Goal: Entertainment & Leisure: Consume media (video, audio)

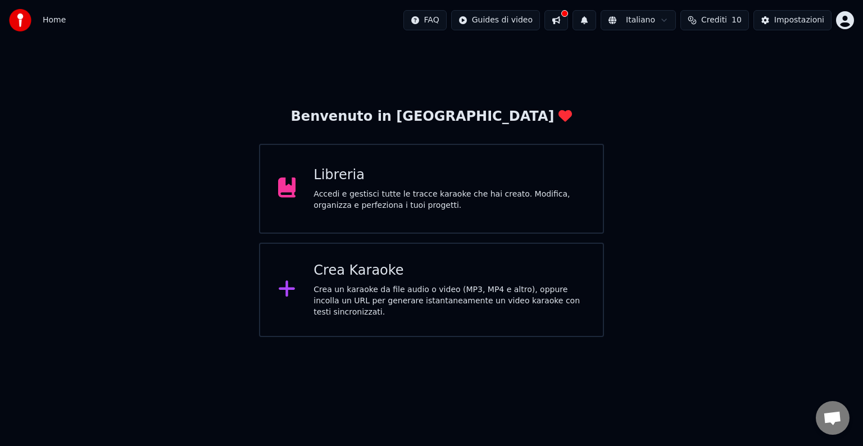
click at [377, 183] on div "Libreria" at bounding box center [448, 175] width 271 height 18
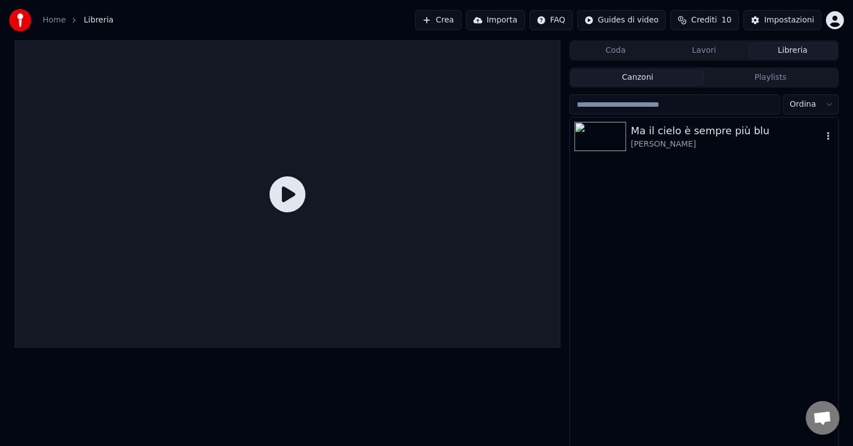
click at [699, 130] on div "Ma il cielo è sempre più blu" at bounding box center [726, 131] width 191 height 16
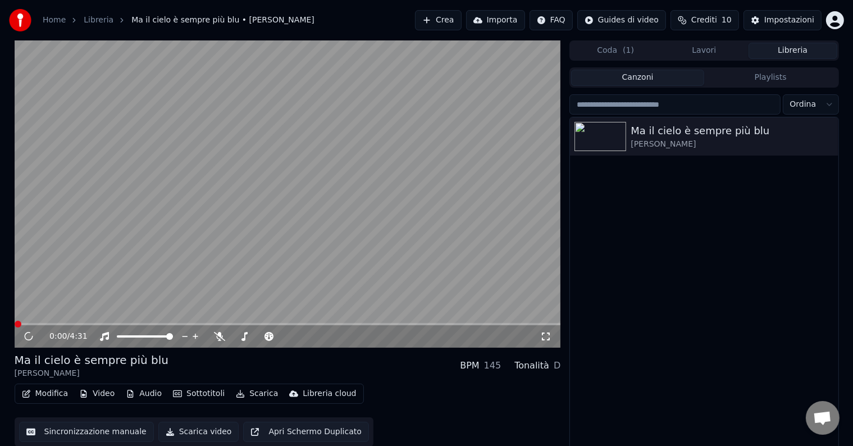
click at [79, 425] on button "Sincronizzazione manuale" at bounding box center [86, 432] width 135 height 20
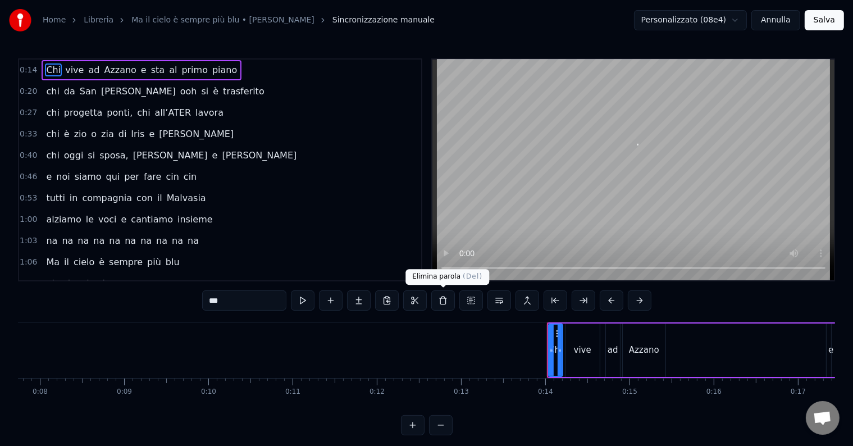
scroll to position [0, 1124]
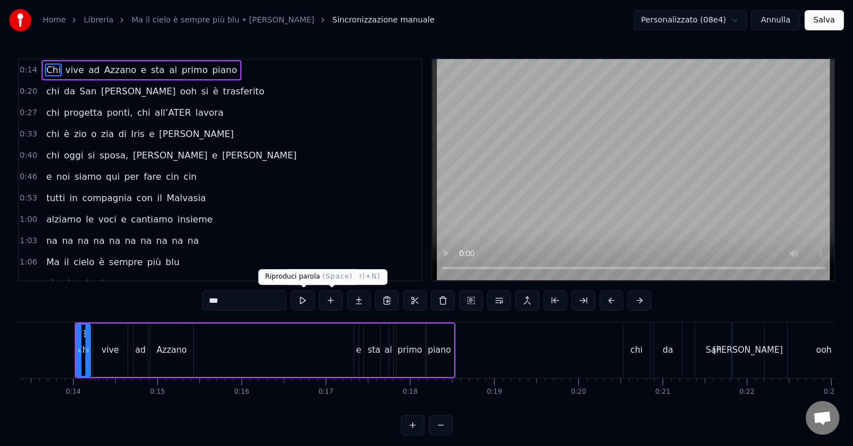
click at [303, 298] on button at bounding box center [303, 300] width 24 height 20
click at [305, 299] on button at bounding box center [303, 300] width 24 height 20
click at [307, 300] on button at bounding box center [303, 300] width 24 height 20
click at [305, 297] on button at bounding box center [303, 300] width 24 height 20
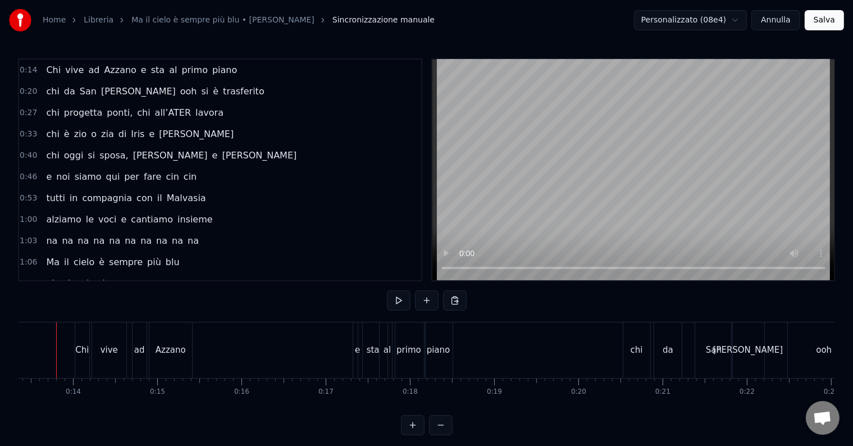
scroll to position [0, 1106]
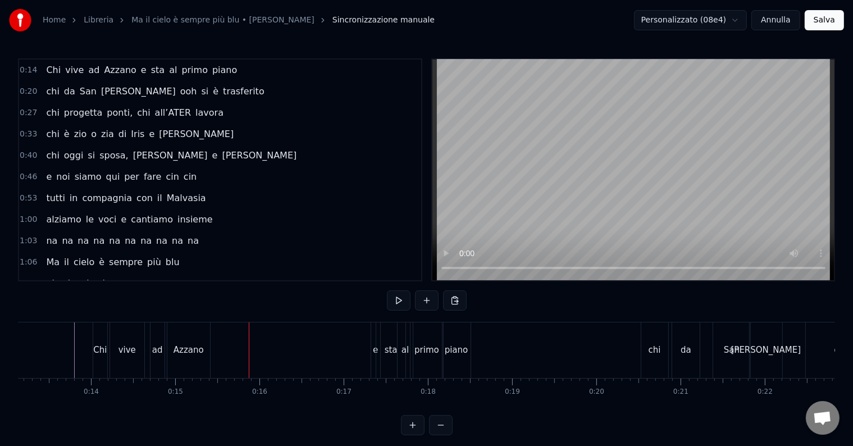
click at [783, 17] on button "Annulla" at bounding box center [775, 20] width 49 height 20
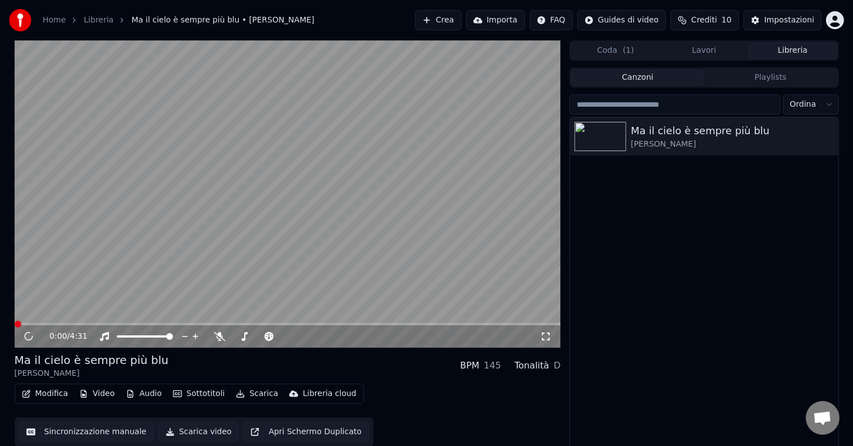
click at [75, 431] on button "Sincronizzazione manuale" at bounding box center [86, 432] width 135 height 20
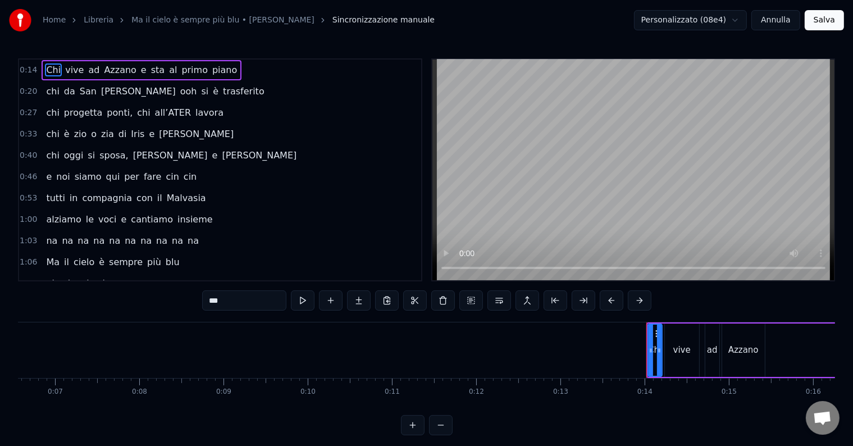
scroll to position [0, 90]
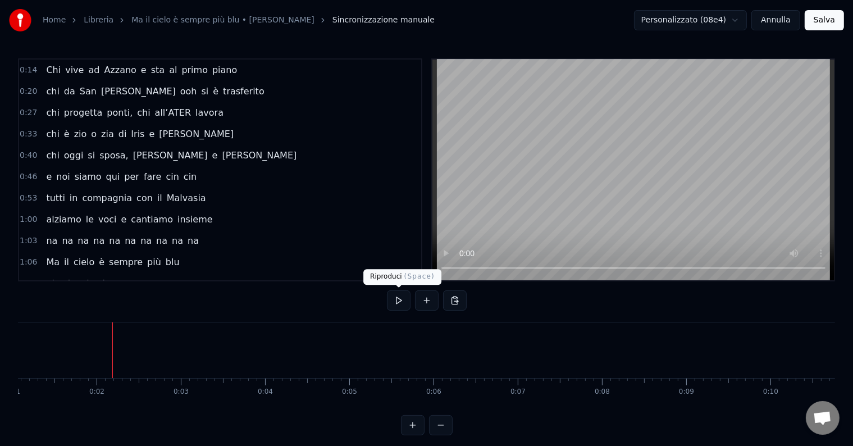
click at [404, 301] on button at bounding box center [399, 300] width 24 height 20
click at [403, 301] on button at bounding box center [399, 300] width 24 height 20
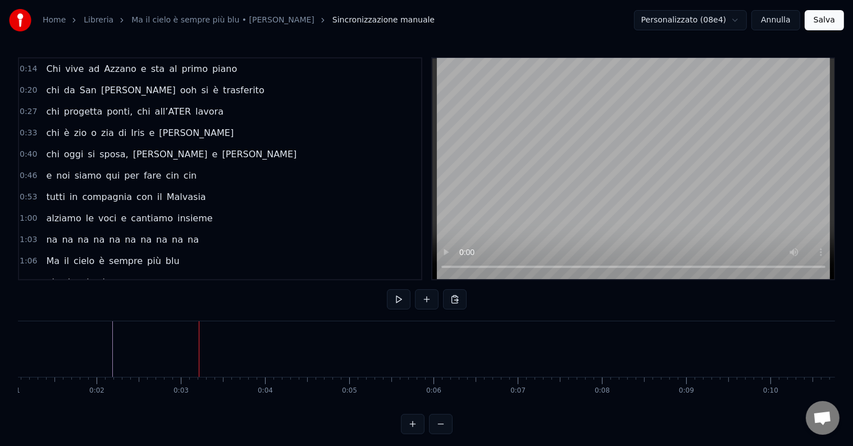
scroll to position [0, 0]
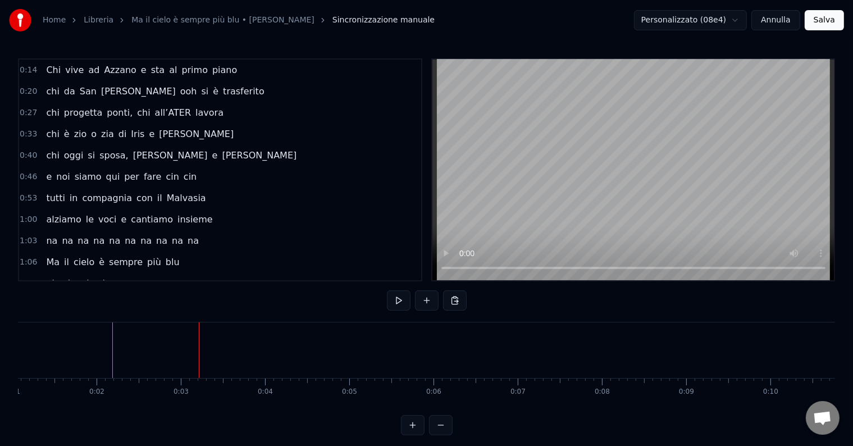
click at [783, 26] on button "Annulla" at bounding box center [775, 20] width 49 height 20
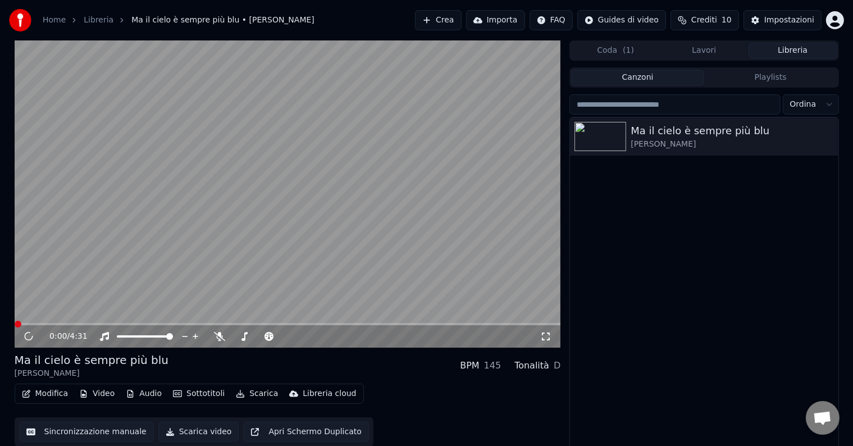
click at [668, 235] on div "Ma il cielo è sempre più blu [PERSON_NAME]" at bounding box center [704, 284] width 268 height 334
click at [26, 336] on icon at bounding box center [29, 336] width 6 height 7
click at [67, 425] on button "Sincronizzazione manuale" at bounding box center [86, 432] width 135 height 20
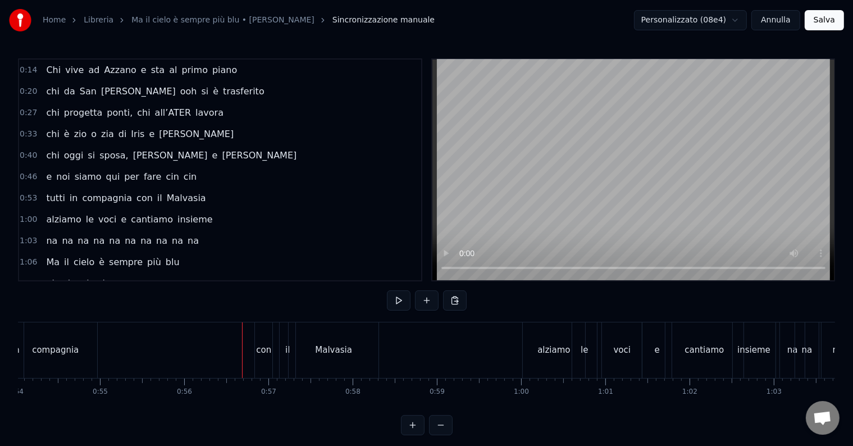
scroll to position [0, 4576]
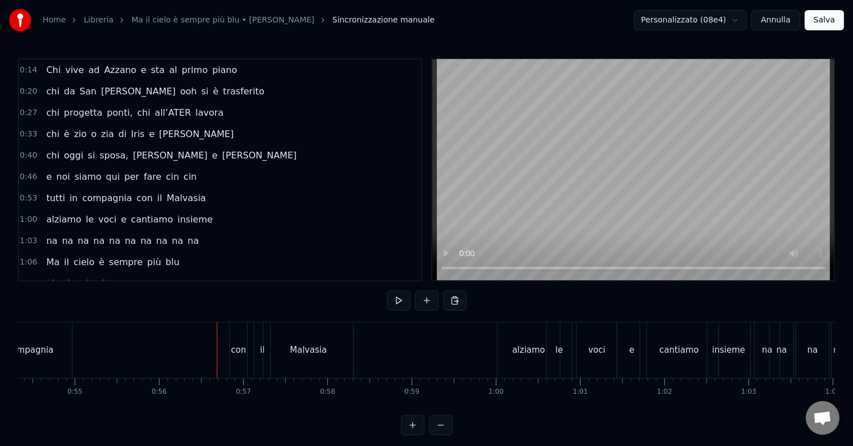
click at [260, 348] on div "il" at bounding box center [262, 350] width 4 height 13
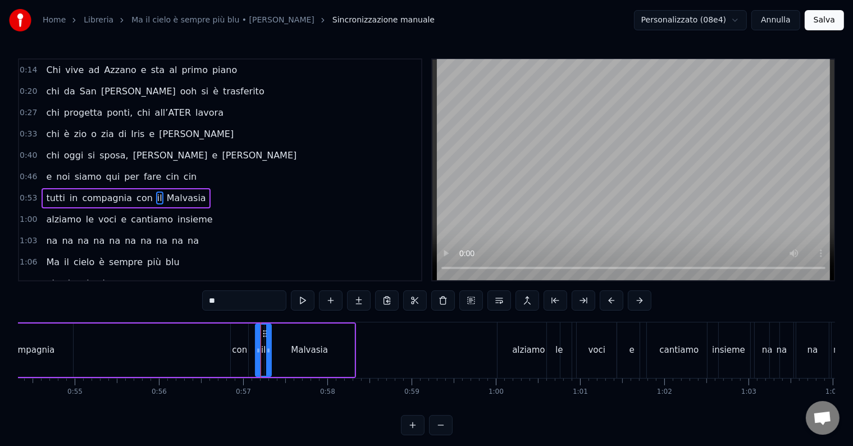
scroll to position [24, 0]
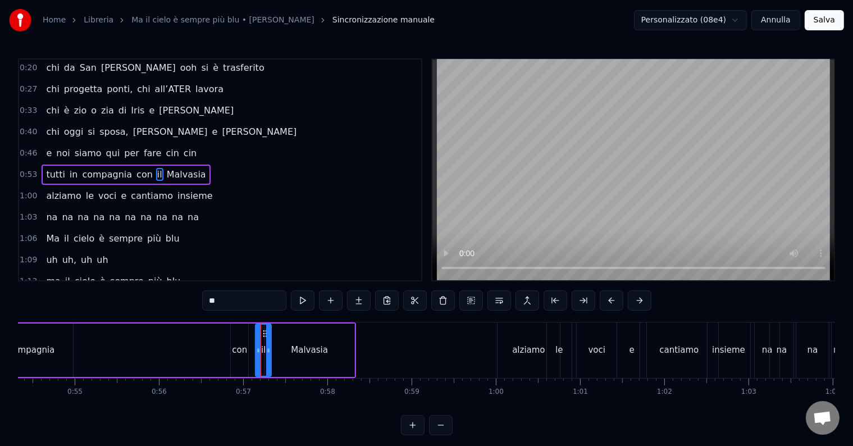
click at [263, 335] on icon at bounding box center [265, 333] width 9 height 9
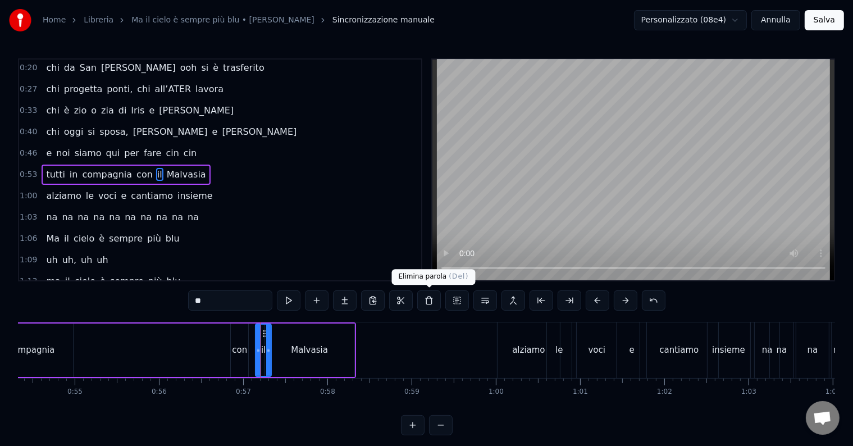
click at [428, 301] on button at bounding box center [429, 300] width 24 height 20
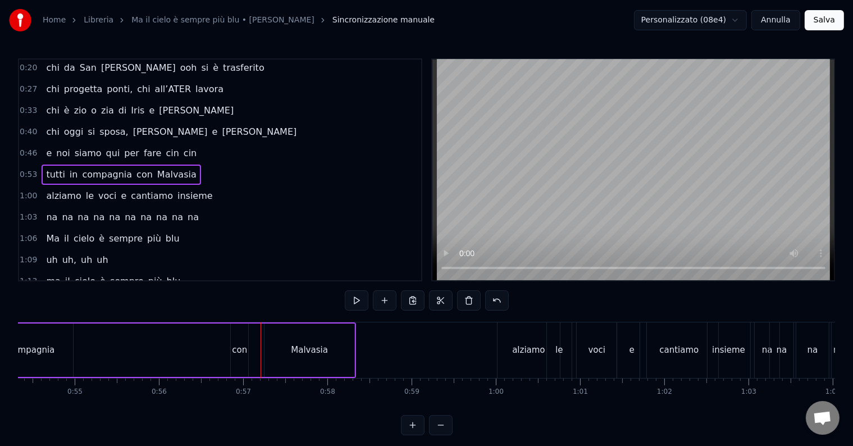
click at [266, 342] on div "Malvasia" at bounding box center [309, 349] width 90 height 53
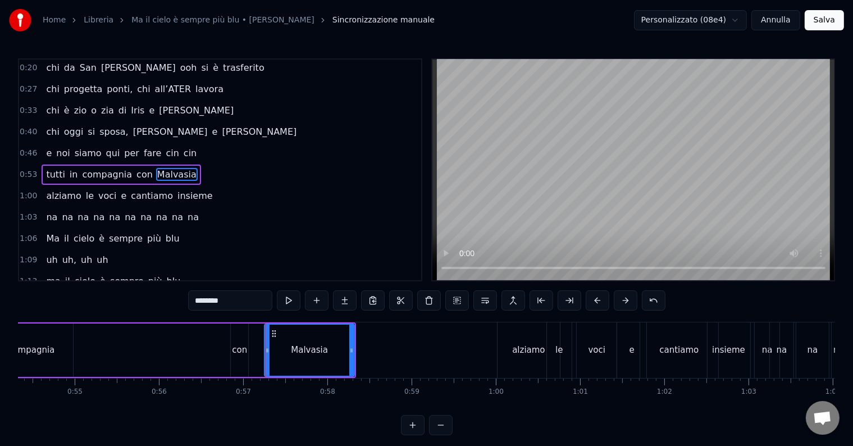
drag, startPoint x: 238, startPoint y: 297, endPoint x: 137, endPoint y: 288, distance: 101.5
click at [137, 288] on div "0:14 Chi vive ad [GEOGRAPHIC_DATA] e sta al primo piano 0:20 chi da San [PERSON…" at bounding box center [426, 246] width 817 height 377
drag, startPoint x: 267, startPoint y: 347, endPoint x: 259, endPoint y: 346, distance: 7.9
click at [259, 346] on icon at bounding box center [259, 350] width 4 height 9
type input "**********"
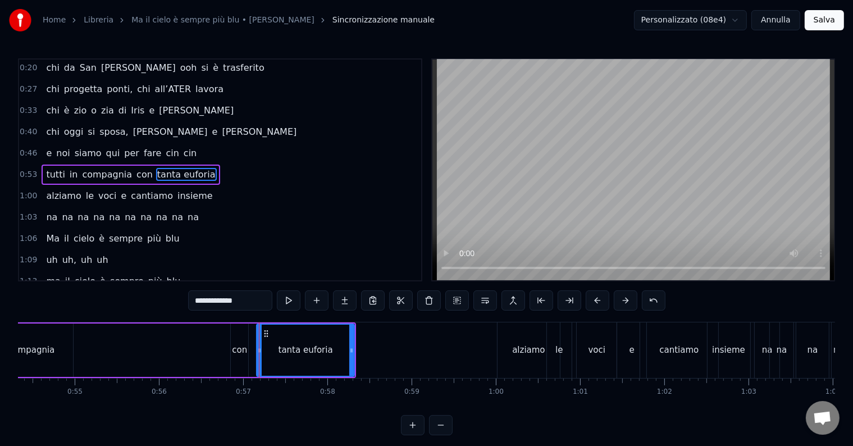
click at [198, 344] on div "tutti in compagnia con tanta euforia" at bounding box center [155, 350] width 404 height 56
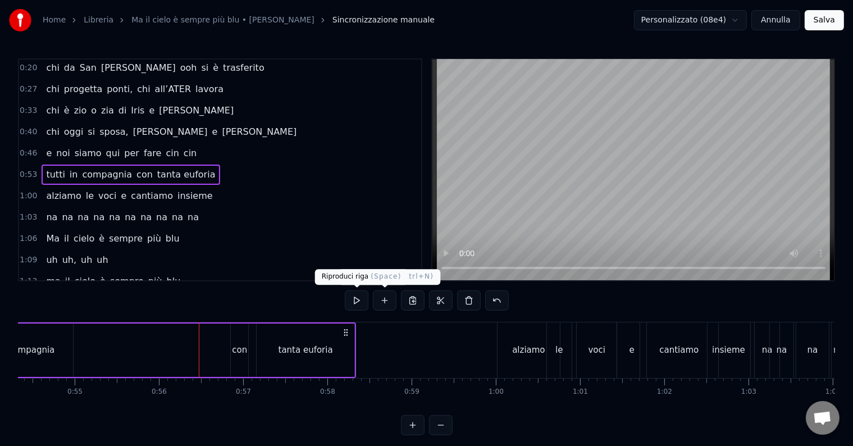
click at [362, 293] on button at bounding box center [357, 300] width 24 height 20
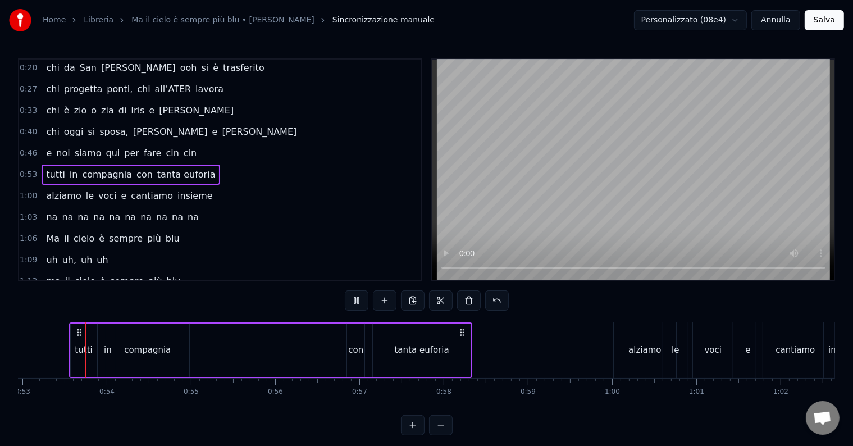
scroll to position [0, 4454]
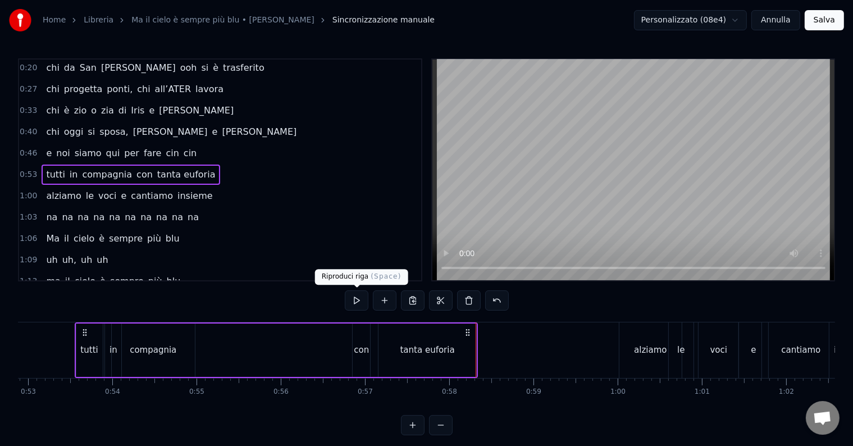
click at [356, 299] on button at bounding box center [357, 300] width 24 height 20
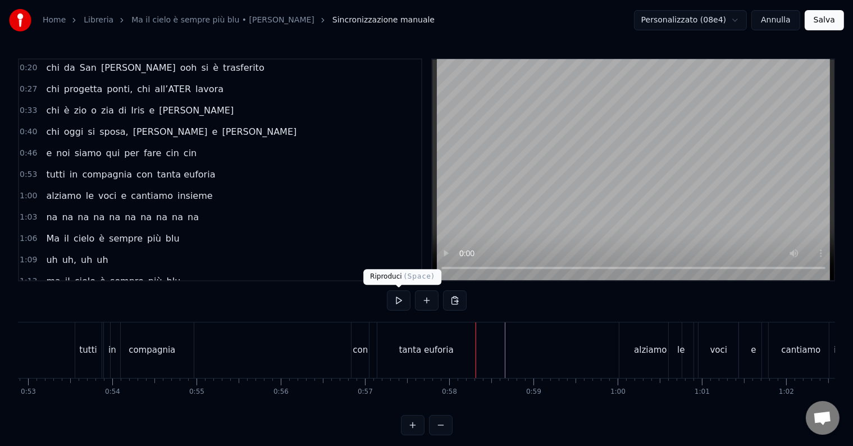
click at [400, 299] on button at bounding box center [399, 300] width 24 height 20
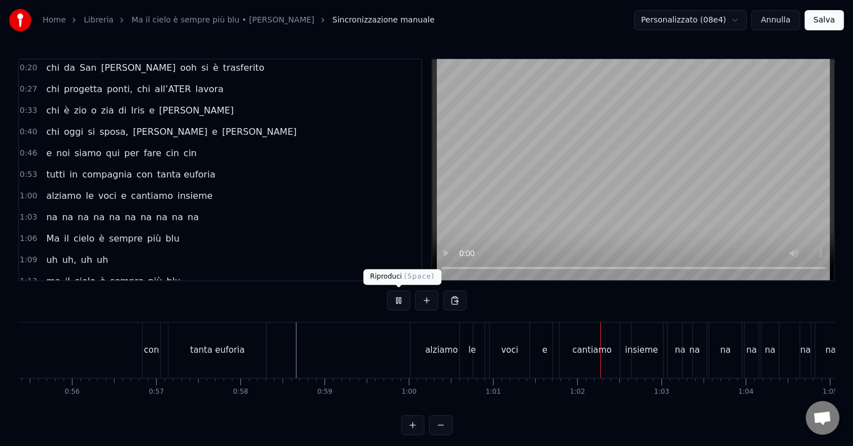
click at [397, 300] on button at bounding box center [399, 300] width 24 height 20
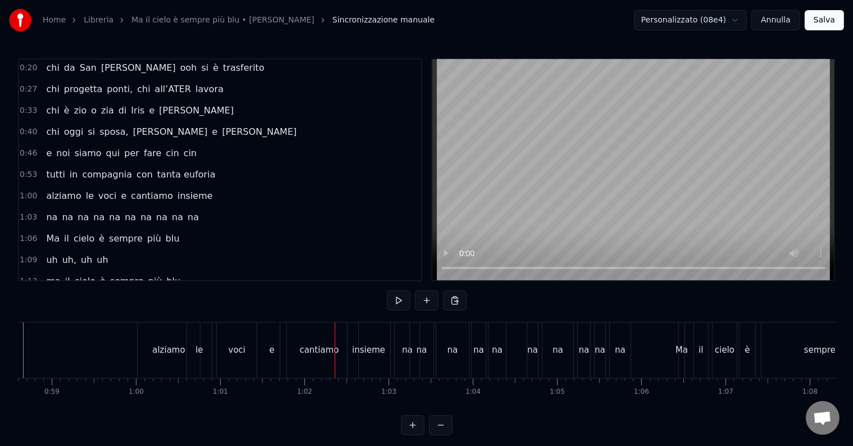
scroll to position [0, 4885]
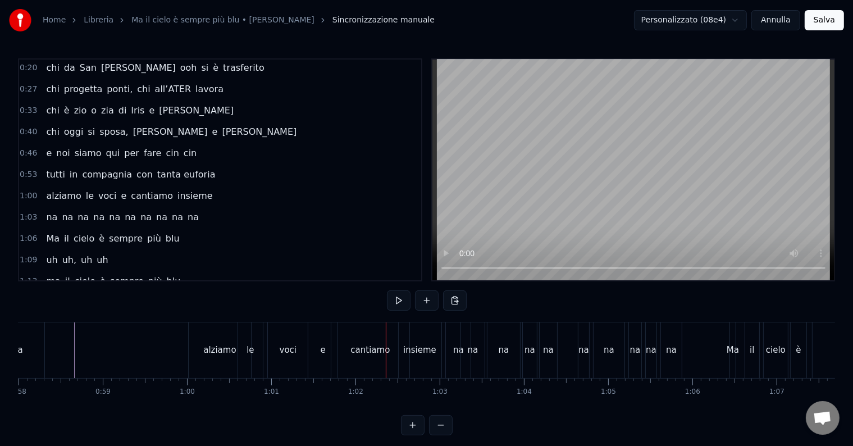
click at [289, 355] on div "voci" at bounding box center [288, 350] width 17 height 13
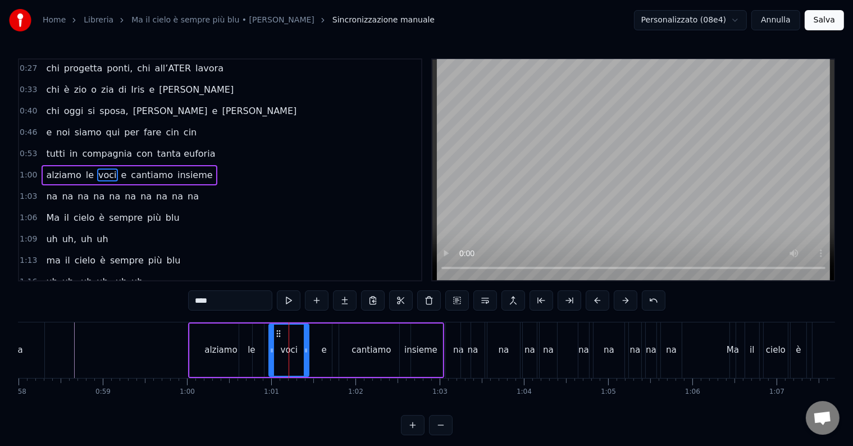
click at [229, 298] on input "****" at bounding box center [230, 300] width 84 height 20
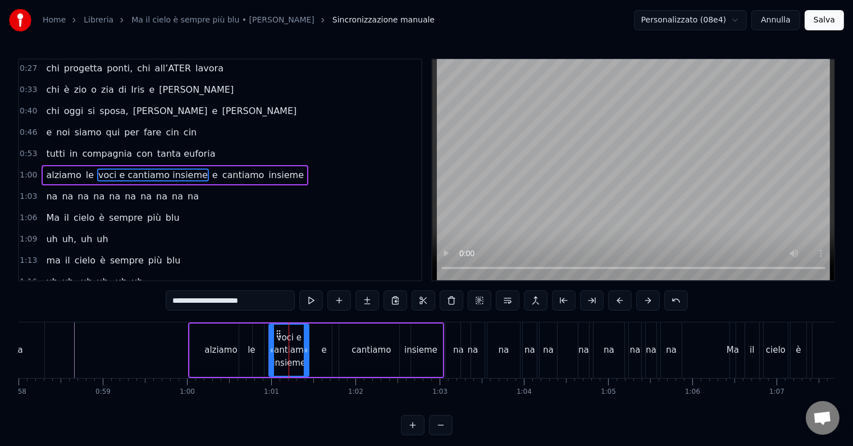
click at [363, 344] on div "cantiamo" at bounding box center [371, 350] width 39 height 13
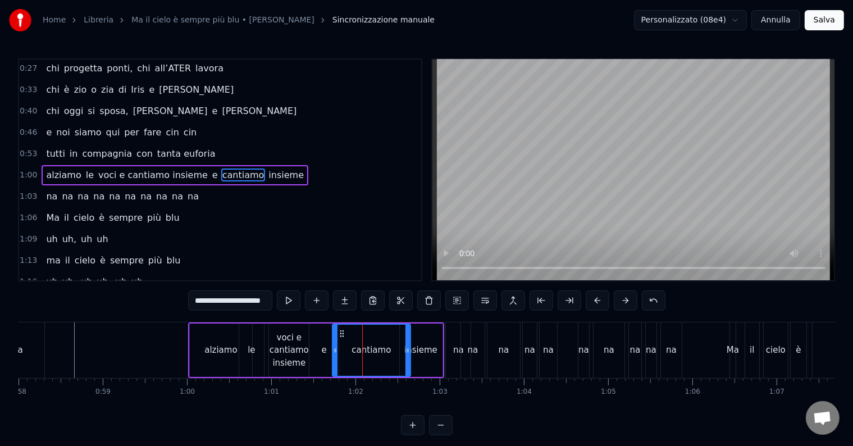
type input "********"
click at [427, 298] on button at bounding box center [429, 300] width 24 height 20
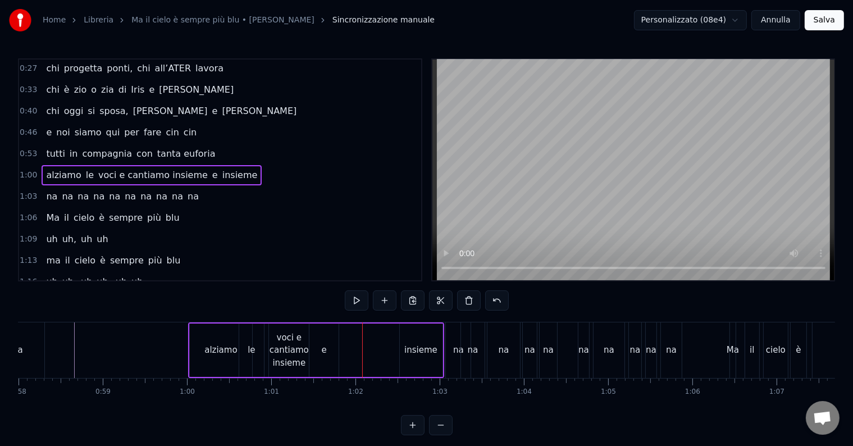
click at [417, 348] on div "insieme" at bounding box center [420, 350] width 33 height 13
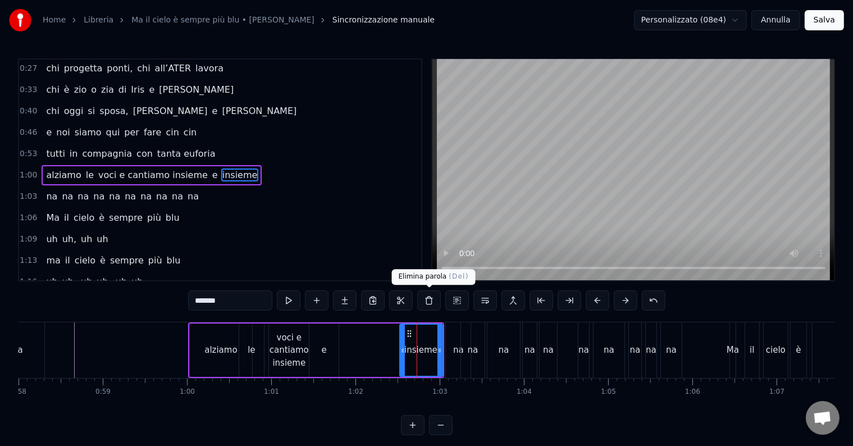
click at [425, 296] on button at bounding box center [429, 300] width 24 height 20
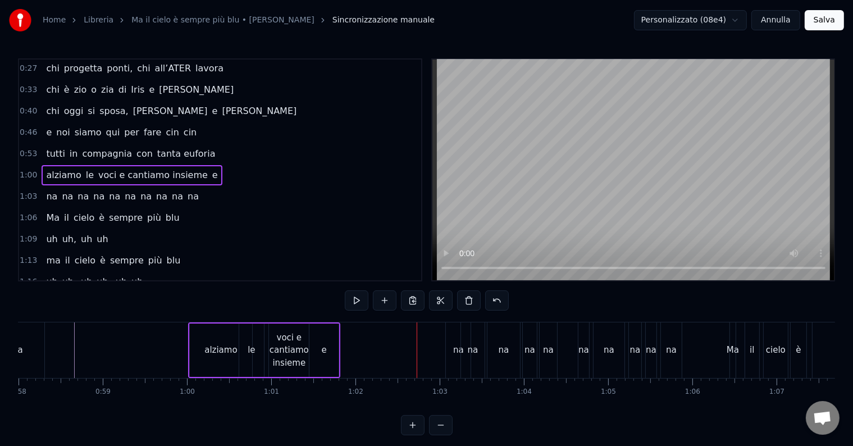
click at [324, 347] on div "e" at bounding box center [324, 350] width 5 height 13
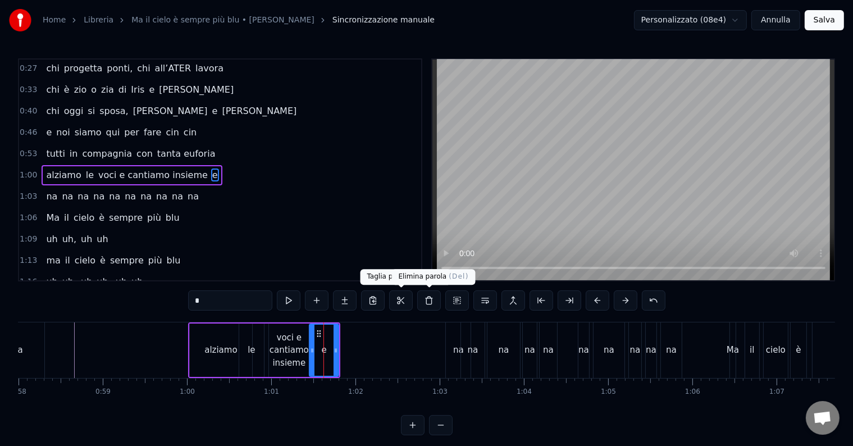
click at [430, 297] on button at bounding box center [429, 300] width 24 height 20
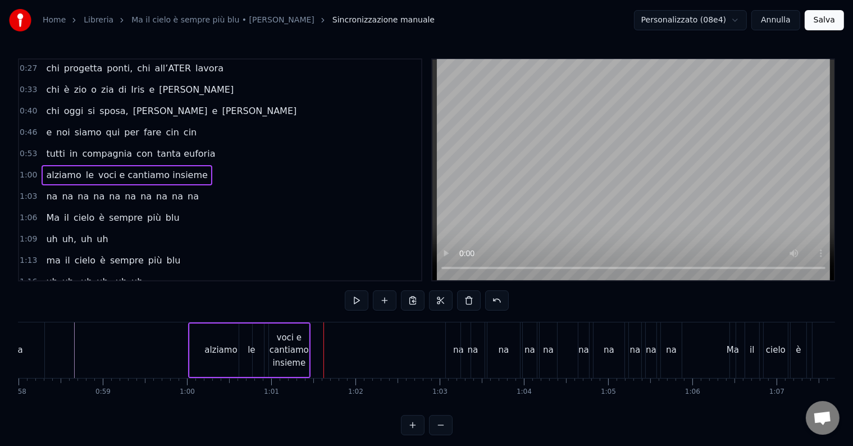
click at [294, 344] on div "voci e cantiamo insieme" at bounding box center [289, 350] width 40 height 38
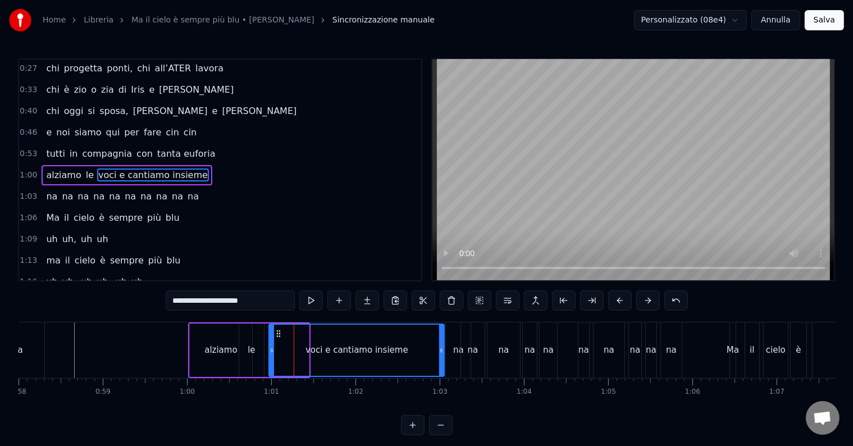
drag, startPoint x: 305, startPoint y: 347, endPoint x: 441, endPoint y: 350, distance: 135.4
click at [441, 350] on icon at bounding box center [441, 350] width 4 height 9
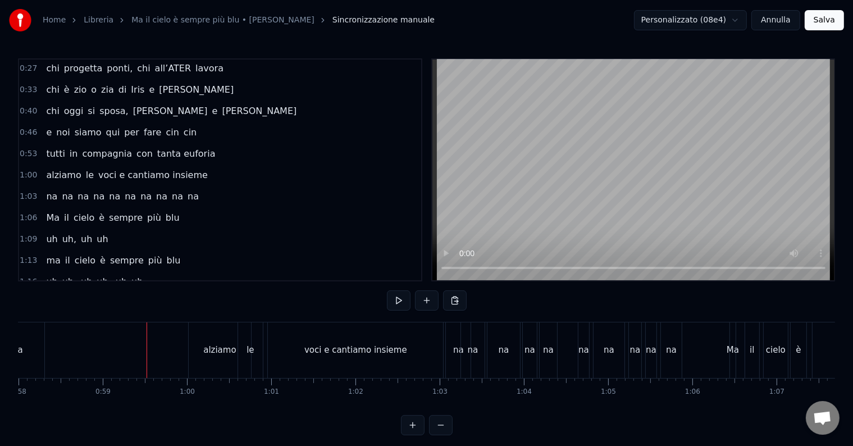
click at [400, 298] on button at bounding box center [399, 300] width 24 height 20
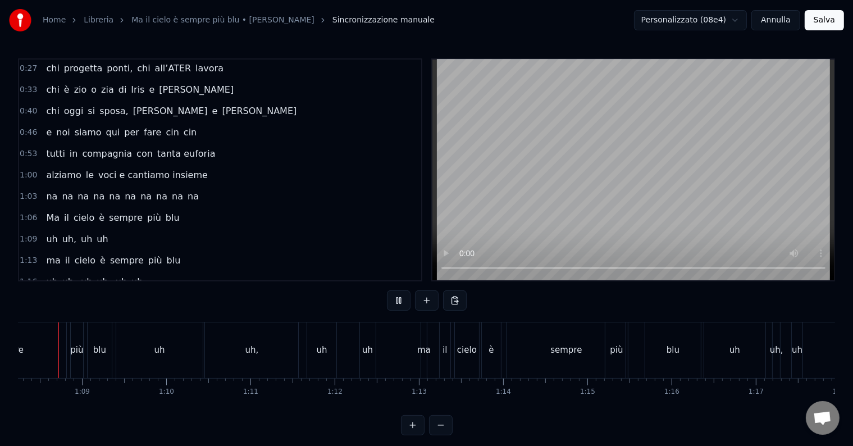
scroll to position [0, 5718]
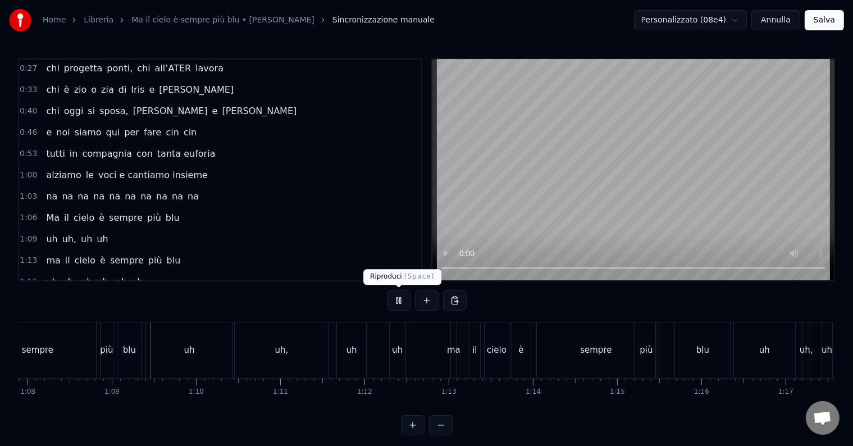
click at [397, 304] on button at bounding box center [399, 300] width 24 height 20
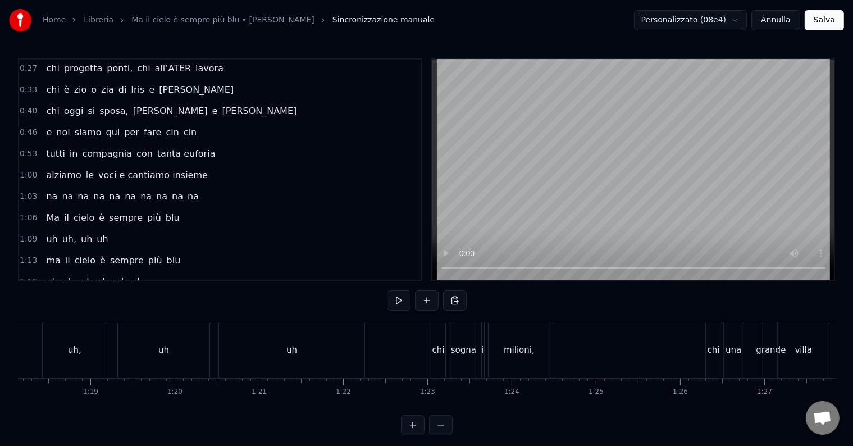
scroll to position [0, 6685]
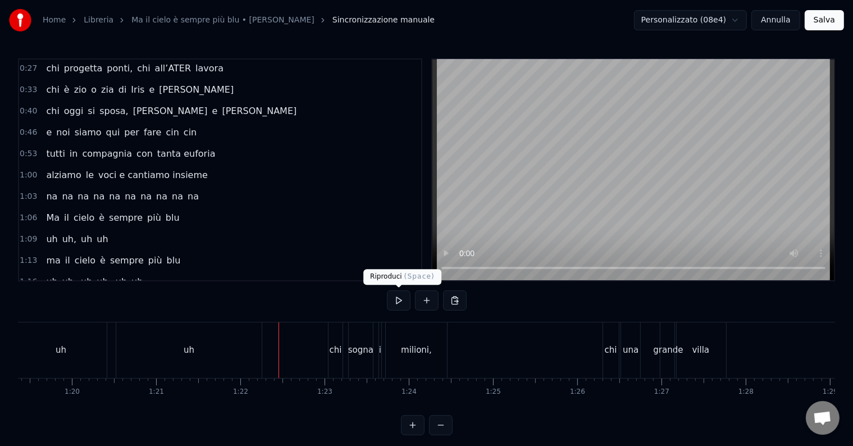
click at [398, 303] on button at bounding box center [399, 300] width 24 height 20
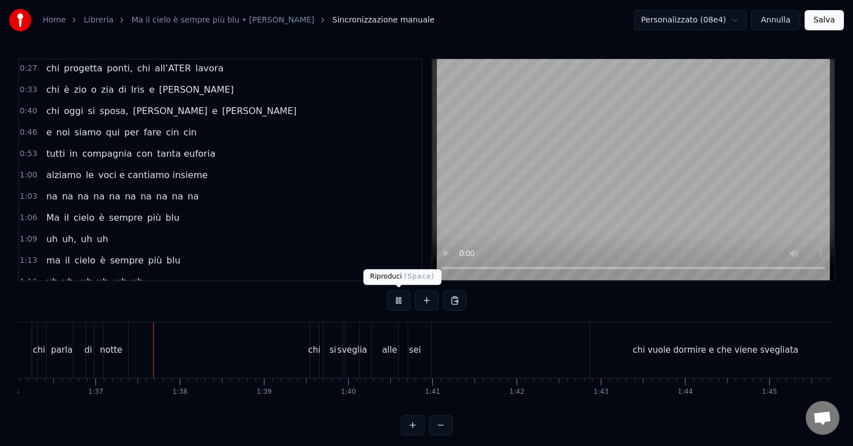
scroll to position [0, 8125]
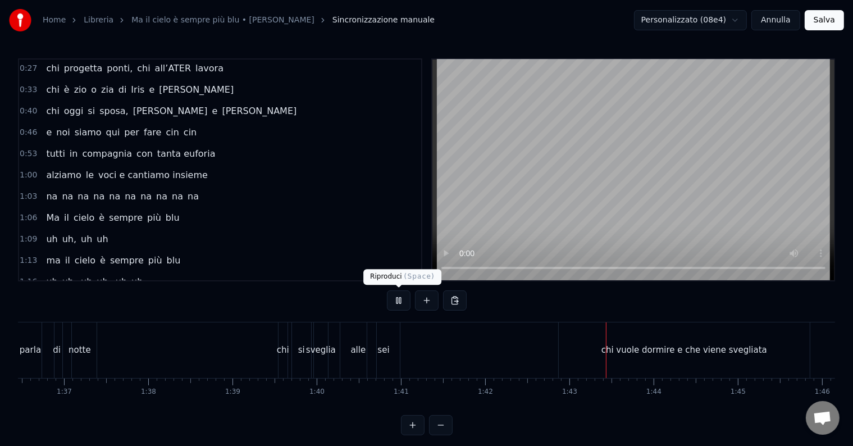
drag, startPoint x: 402, startPoint y: 298, endPoint x: 411, endPoint y: 315, distance: 19.6
click at [402, 298] on button at bounding box center [399, 300] width 24 height 20
click at [589, 355] on div "chi vuole dormire e che viene svegliata" at bounding box center [684, 350] width 251 height 56
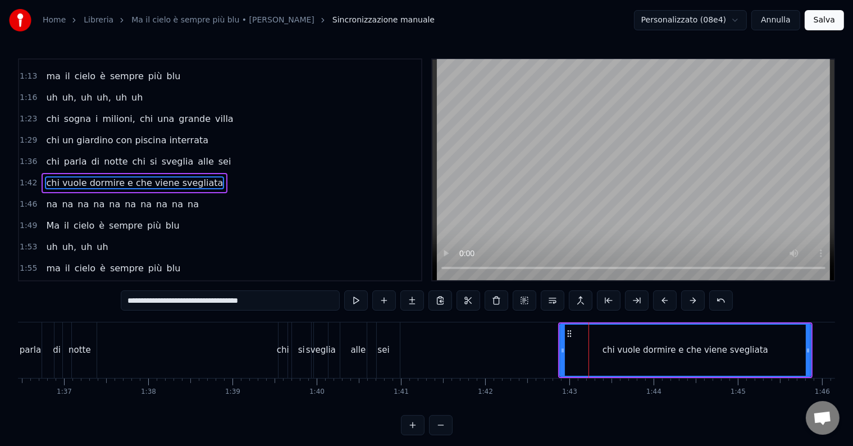
scroll to position [230, 0]
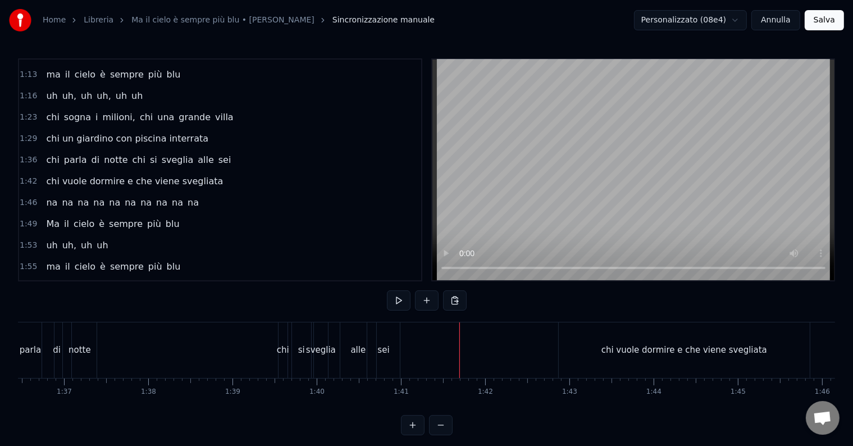
click at [580, 344] on div "chi vuole dormire e che viene svegliata" at bounding box center [684, 350] width 251 height 56
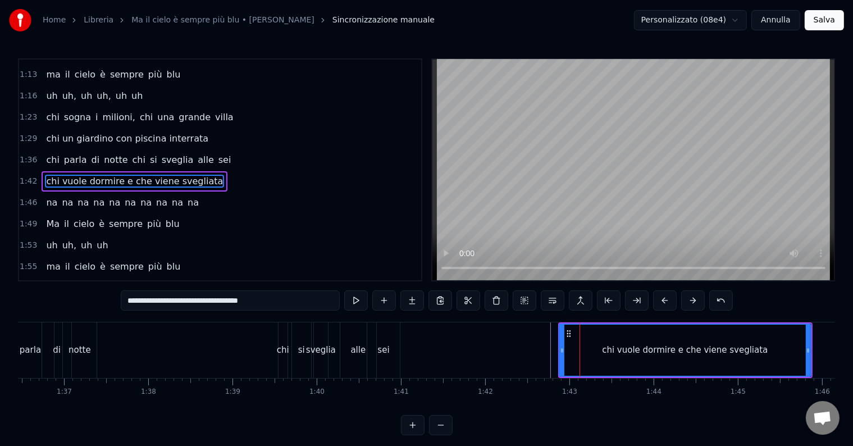
click at [561, 353] on icon at bounding box center [562, 350] width 4 height 9
click at [377, 329] on div "sei" at bounding box center [383, 350] width 33 height 56
type input "***"
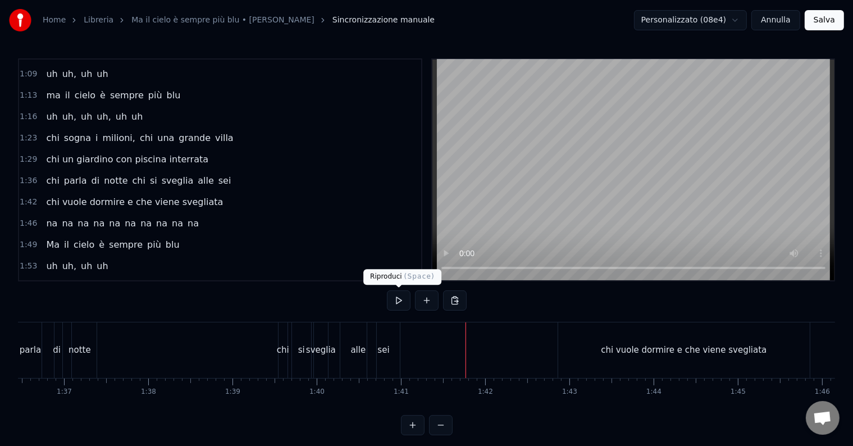
click at [400, 296] on button at bounding box center [399, 300] width 24 height 20
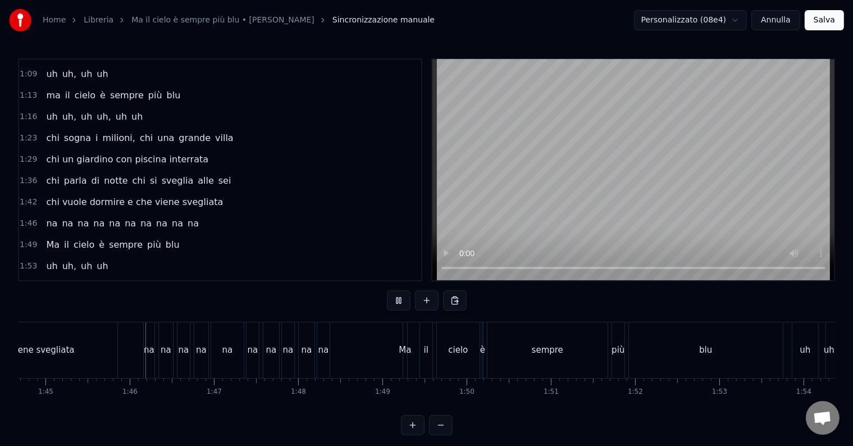
scroll to position [0, 8830]
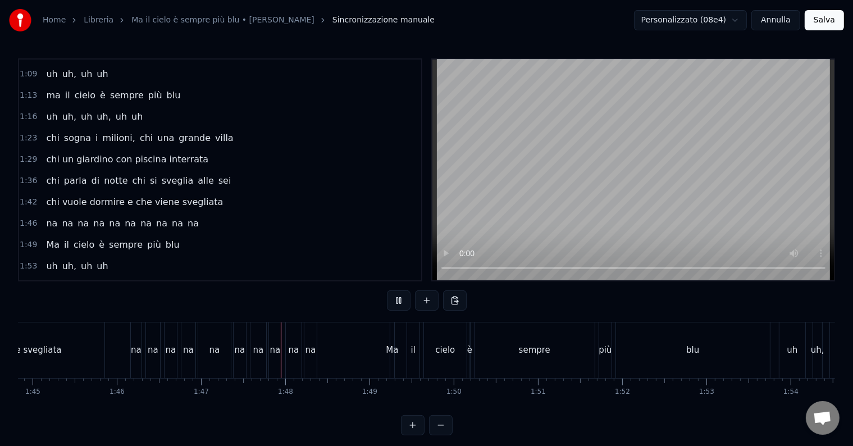
click at [398, 305] on button at bounding box center [399, 300] width 24 height 20
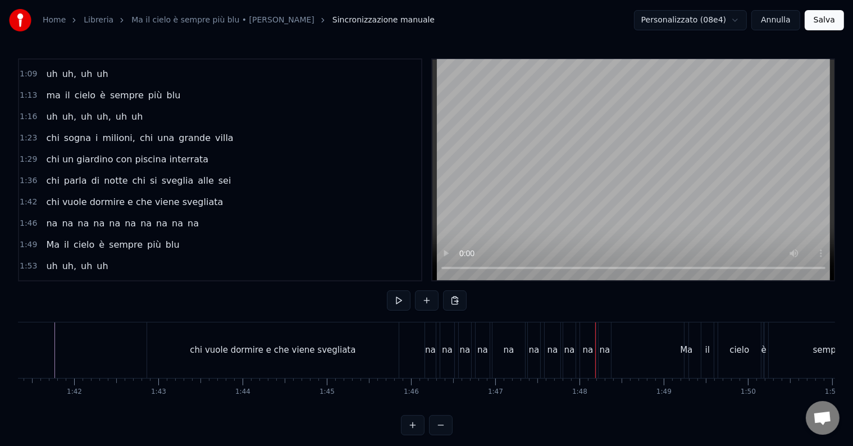
scroll to position [0, 8510]
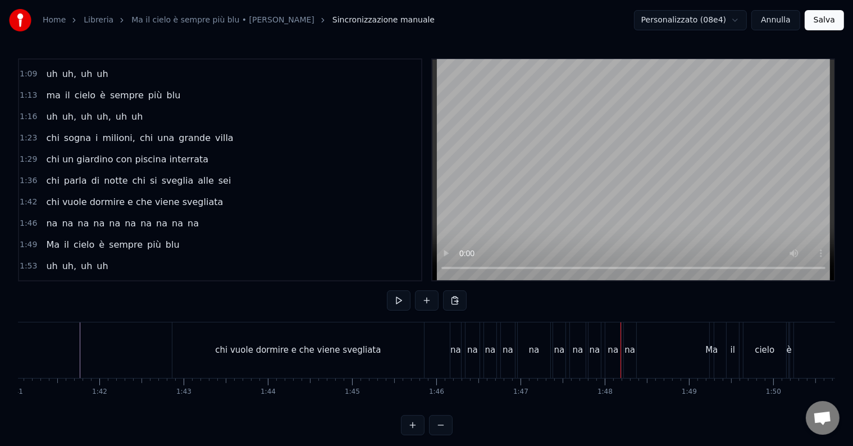
click at [318, 347] on div "chi vuole dormire e che viene svegliata" at bounding box center [298, 350] width 166 height 13
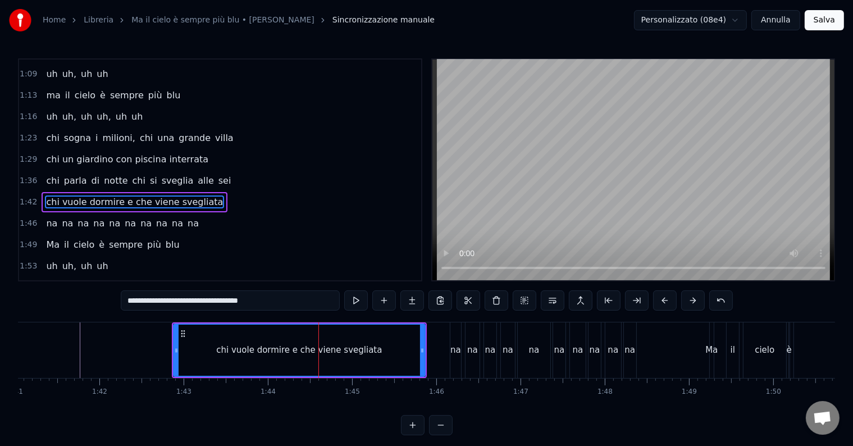
scroll to position [230, 0]
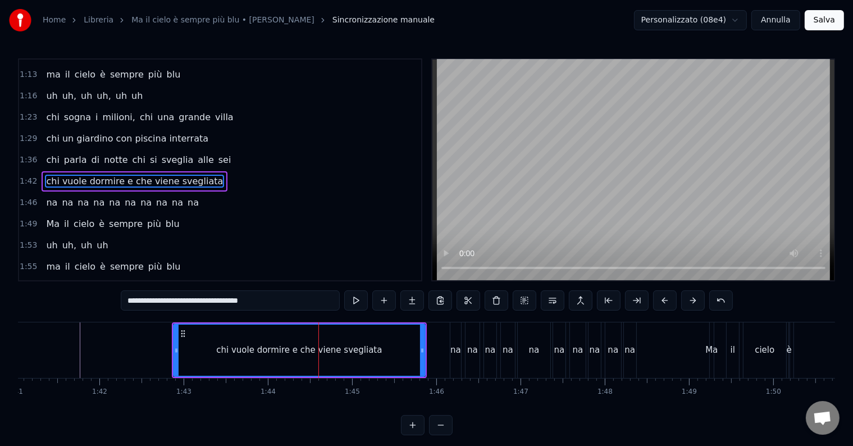
click at [205, 302] on input "**********" at bounding box center [230, 300] width 219 height 20
click at [207, 303] on input "**********" at bounding box center [230, 300] width 219 height 20
drag, startPoint x: 210, startPoint y: 303, endPoint x: 216, endPoint y: 302, distance: 5.6
click at [211, 302] on input "**********" at bounding box center [230, 300] width 202 height 20
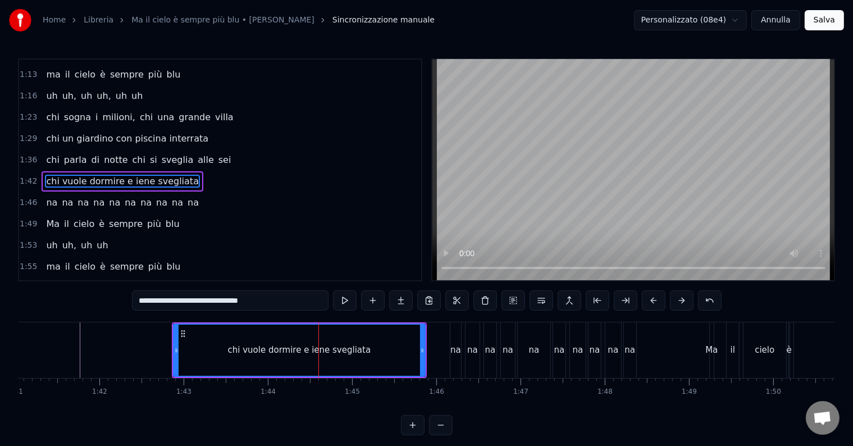
click at [211, 297] on input "**********" at bounding box center [230, 300] width 197 height 20
drag, startPoint x: 207, startPoint y: 294, endPoint x: 213, endPoint y: 301, distance: 9.1
click at [207, 294] on input "**********" at bounding box center [230, 300] width 202 height 20
type input "**********"
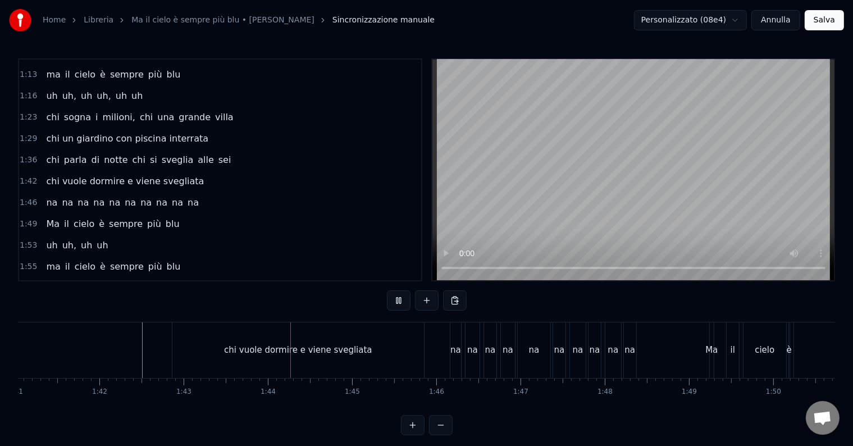
click at [400, 344] on div "chi vuole dormire e viene svegliata" at bounding box center [298, 350] width 252 height 56
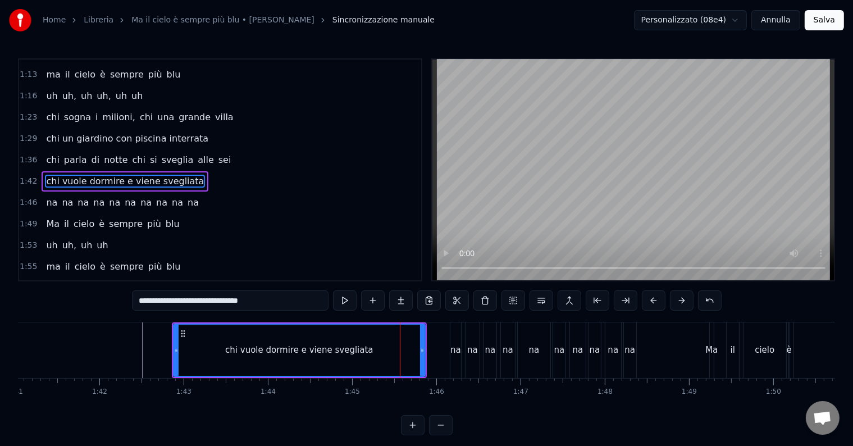
click at [455, 344] on div "na" at bounding box center [455, 350] width 11 height 13
type input "**"
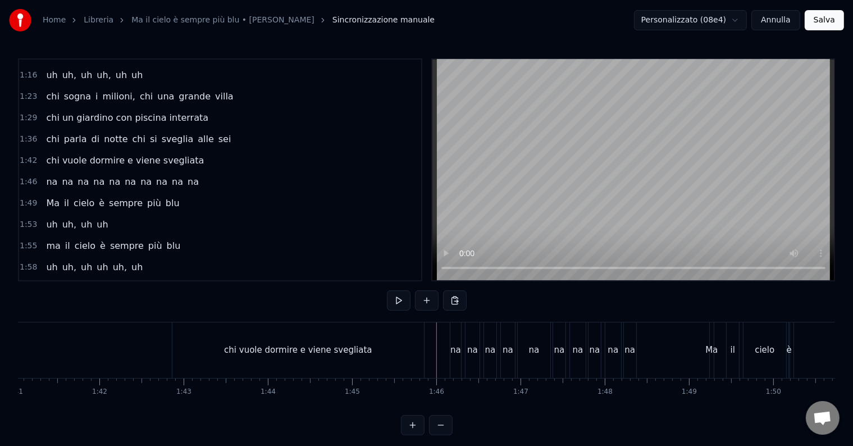
click at [454, 339] on div "na" at bounding box center [455, 350] width 11 height 56
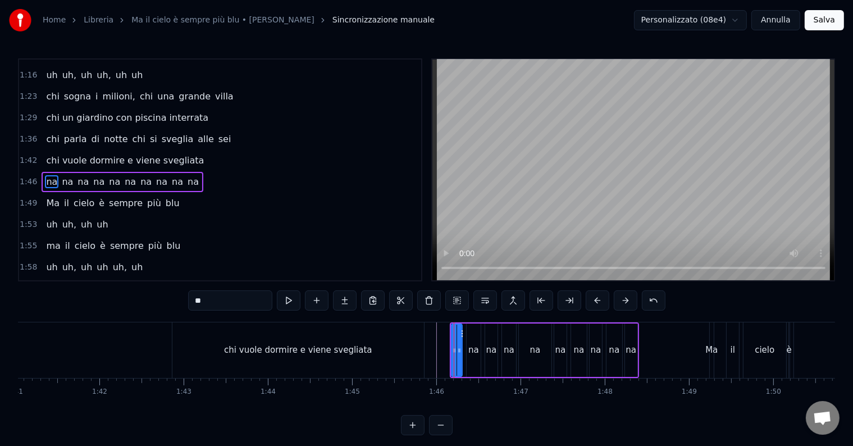
click at [353, 361] on div "chi vuole dormire e viene svegliata" at bounding box center [298, 350] width 252 height 56
type input "**********"
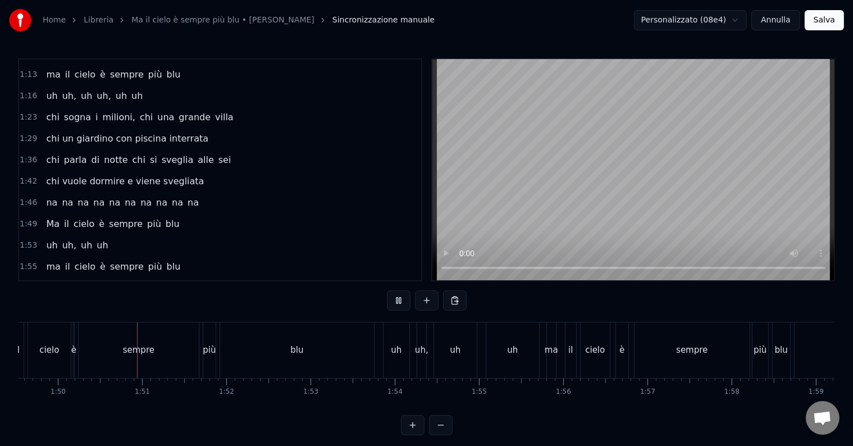
scroll to position [0, 9230]
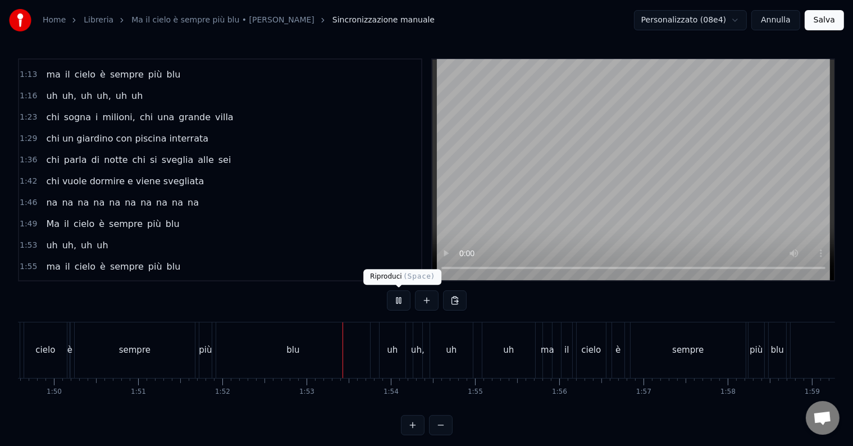
click at [402, 298] on button at bounding box center [399, 300] width 24 height 20
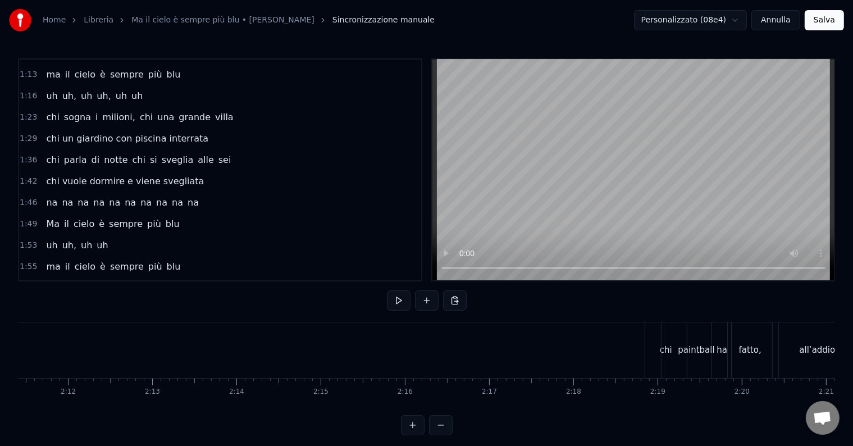
scroll to position [0, 11532]
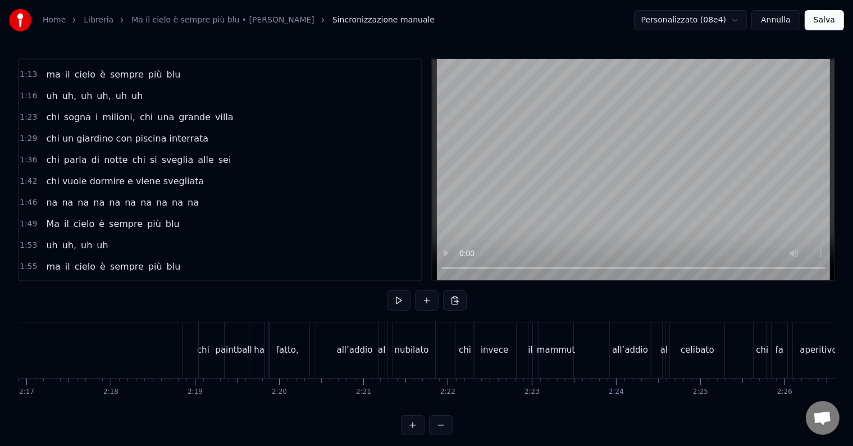
click at [183, 342] on div "chi" at bounding box center [204, 350] width 42 height 56
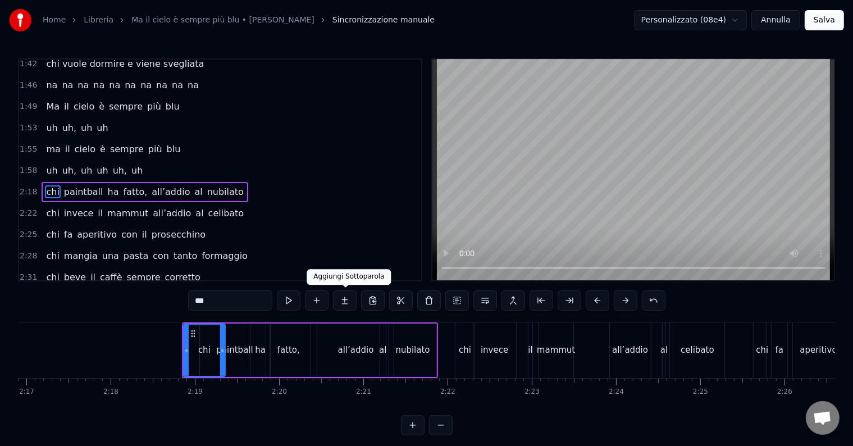
scroll to position [354, 0]
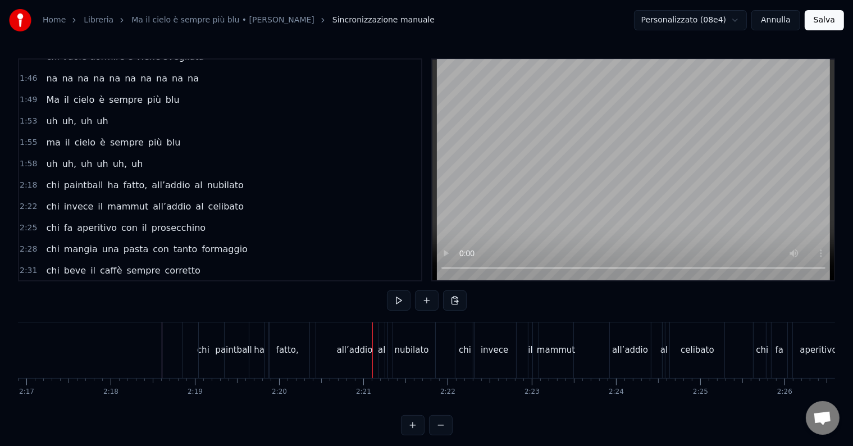
click at [299, 346] on div "fatto," at bounding box center [287, 350] width 44 height 56
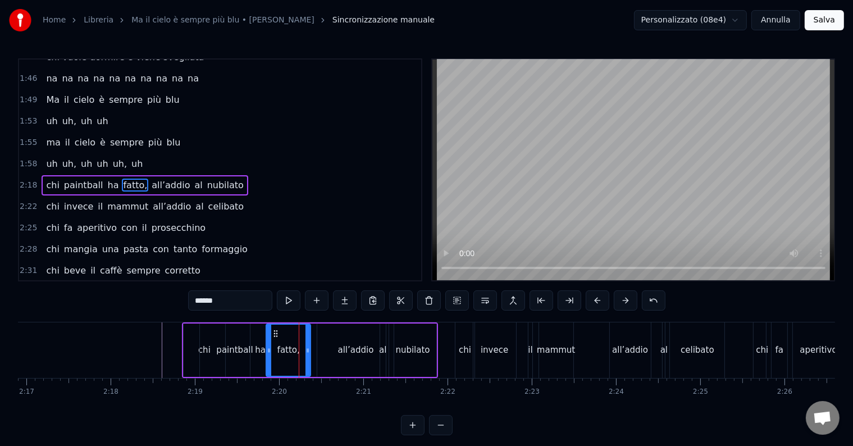
click at [244, 300] on input "******" at bounding box center [230, 300] width 84 height 20
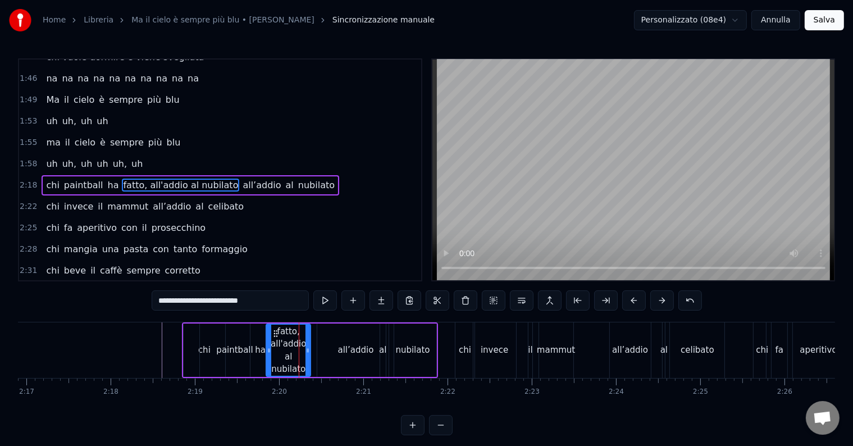
click at [359, 349] on div "all’addio" at bounding box center [356, 350] width 36 height 13
type input "*********"
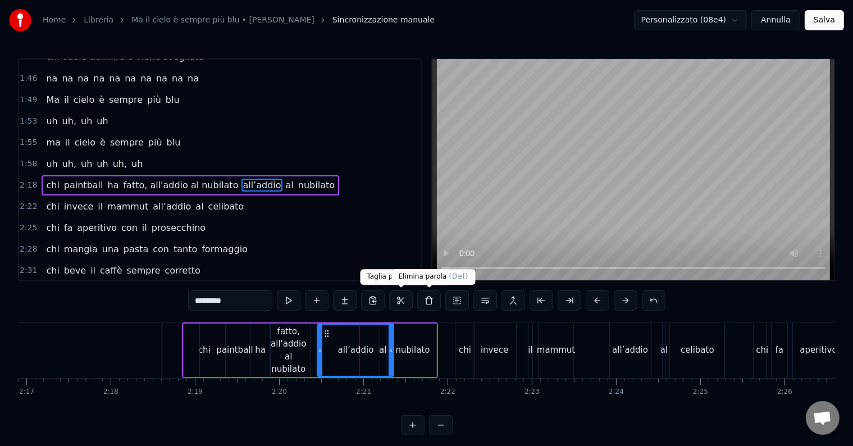
click at [429, 298] on button at bounding box center [429, 300] width 24 height 20
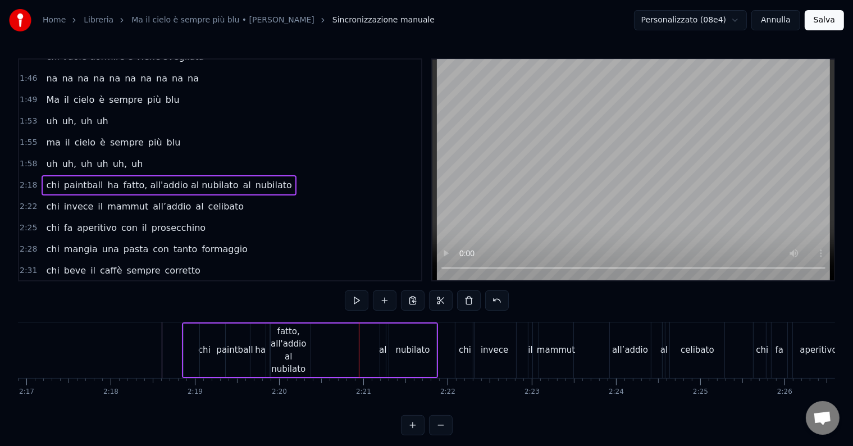
click at [404, 351] on div "nubilato" at bounding box center [413, 350] width 34 height 13
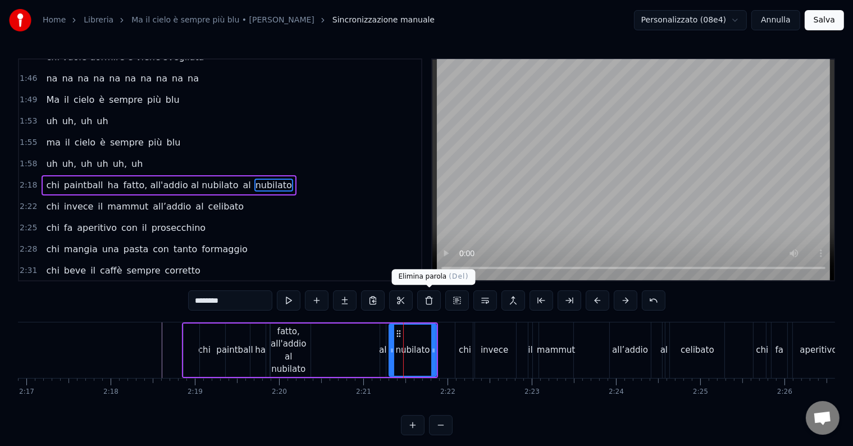
click at [428, 293] on button at bounding box center [429, 300] width 24 height 20
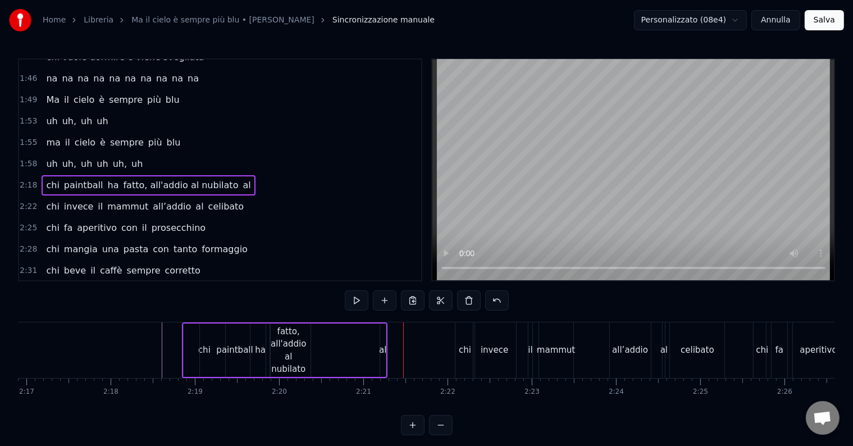
click at [292, 344] on div "fatto, all'addio al nubilato" at bounding box center [288, 350] width 44 height 51
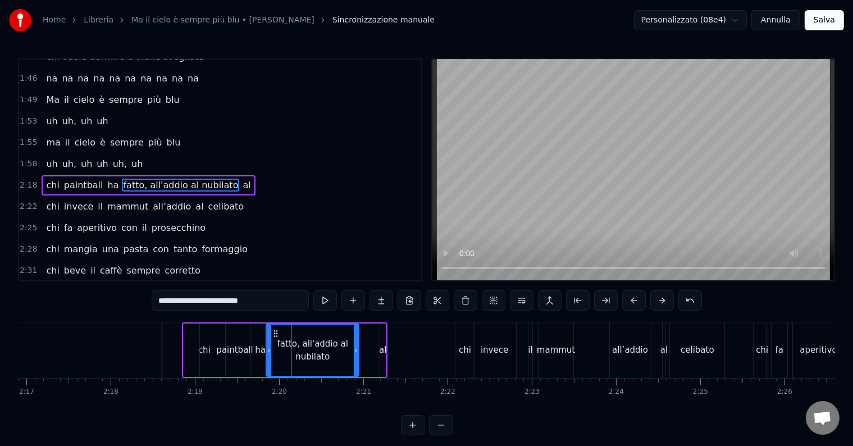
drag, startPoint x: 307, startPoint y: 349, endPoint x: 355, endPoint y: 357, distance: 48.9
click at [355, 357] on div at bounding box center [356, 350] width 4 height 51
click at [382, 344] on div "al" at bounding box center [382, 350] width 7 height 13
type input "**"
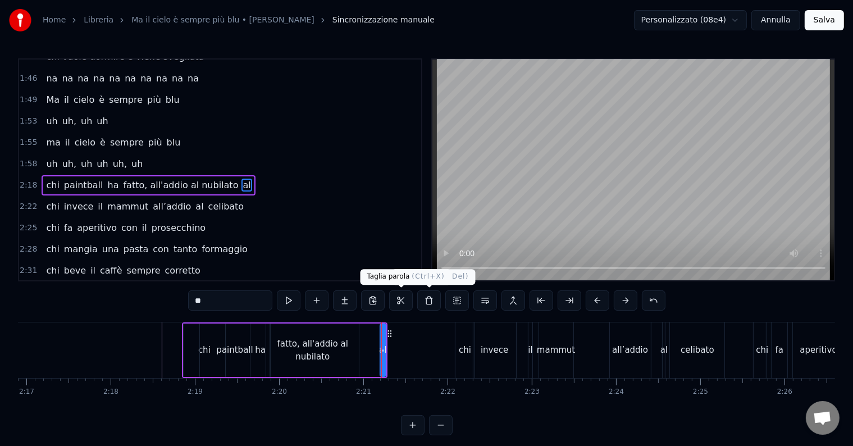
click at [429, 299] on button at bounding box center [429, 300] width 24 height 20
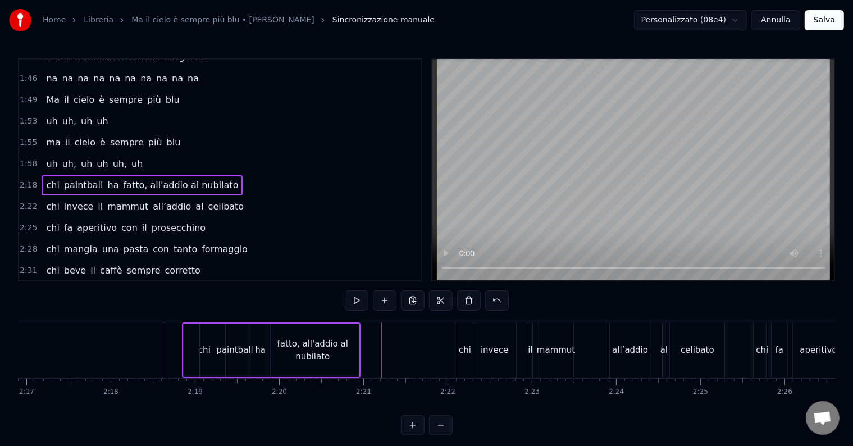
click at [312, 340] on div "fatto, all'addio al nubilato" at bounding box center [312, 349] width 93 height 25
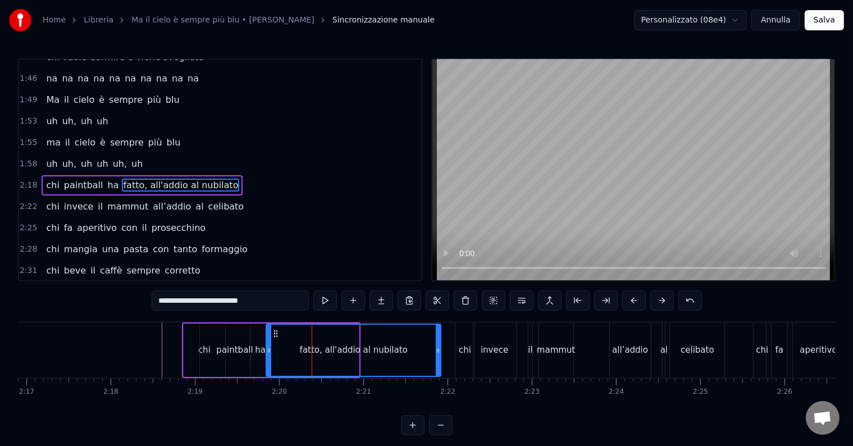
drag, startPoint x: 354, startPoint y: 350, endPoint x: 436, endPoint y: 355, distance: 82.1
click at [436, 355] on div at bounding box center [438, 350] width 4 height 51
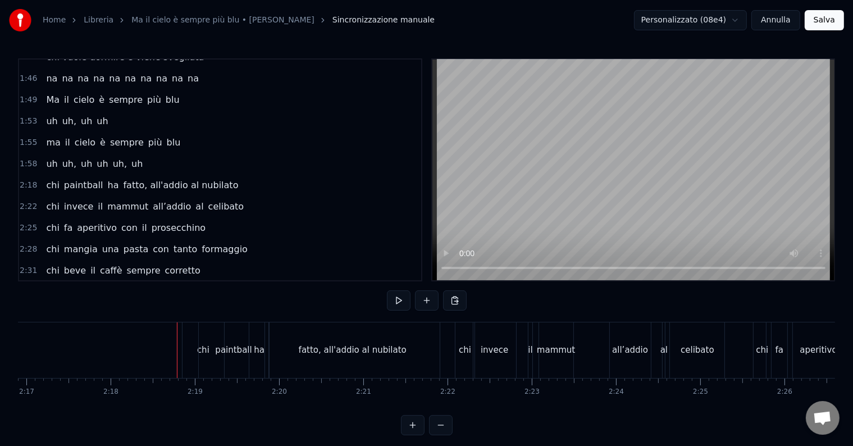
click at [304, 353] on div "fatto, all'addio al nubilato" at bounding box center [352, 350] width 175 height 56
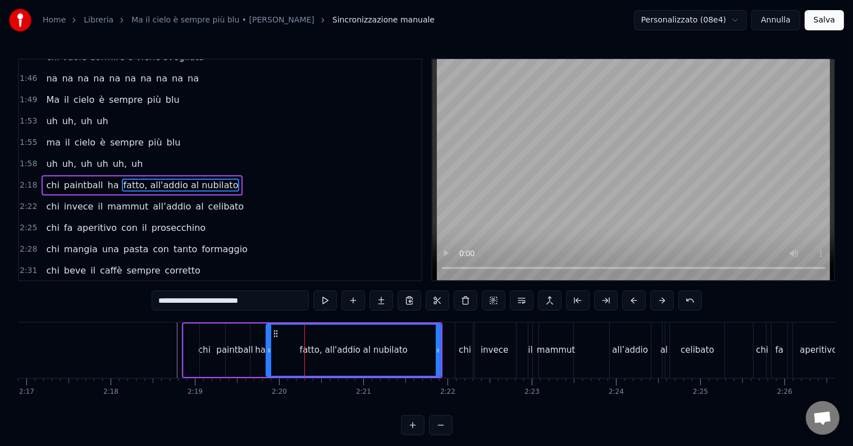
click at [176, 298] on input "**********" at bounding box center [230, 300] width 157 height 20
type input "**********"
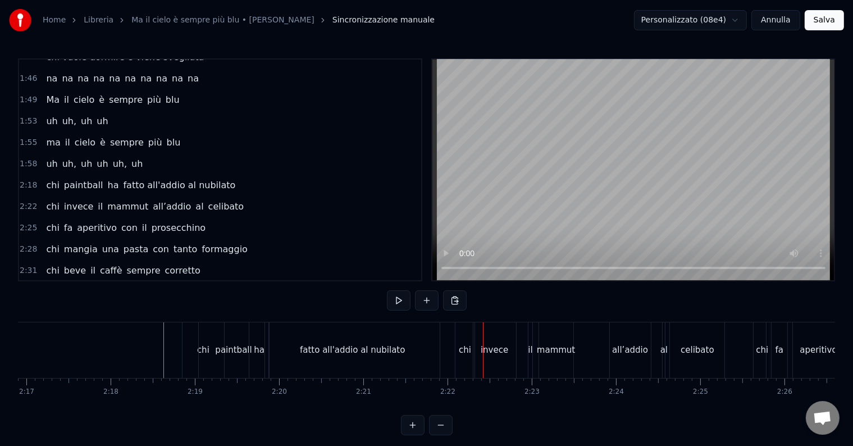
click at [559, 348] on div "mammut" at bounding box center [556, 350] width 38 height 13
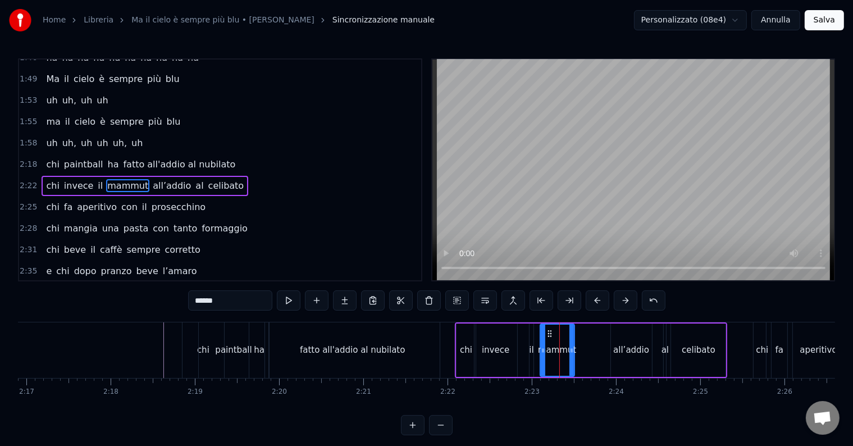
click at [231, 301] on input "******" at bounding box center [230, 300] width 84 height 20
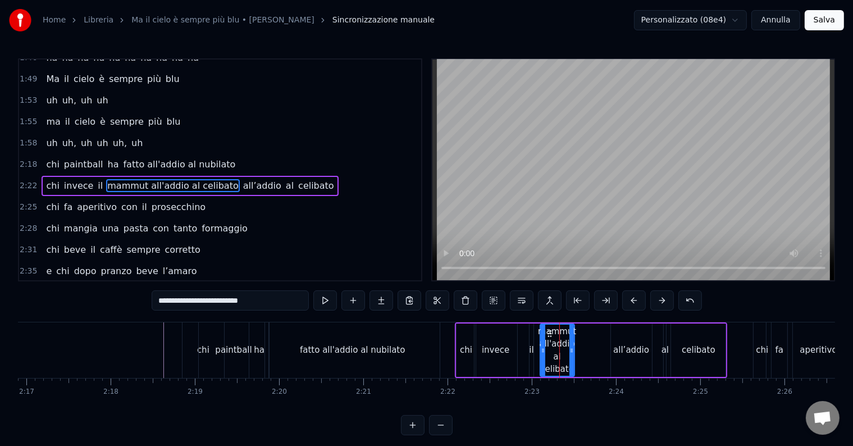
click at [270, 306] on input "**********" at bounding box center [230, 300] width 157 height 20
click at [641, 341] on div "all’addio" at bounding box center [631, 349] width 41 height 53
type input "*********"
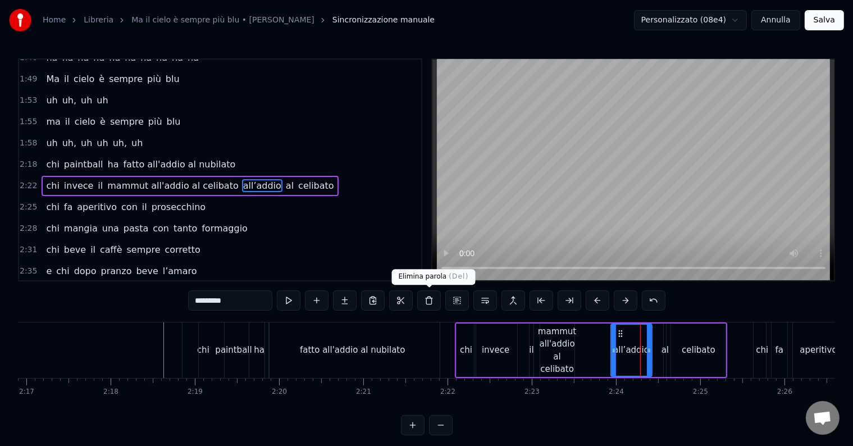
click at [429, 303] on button at bounding box center [429, 300] width 24 height 20
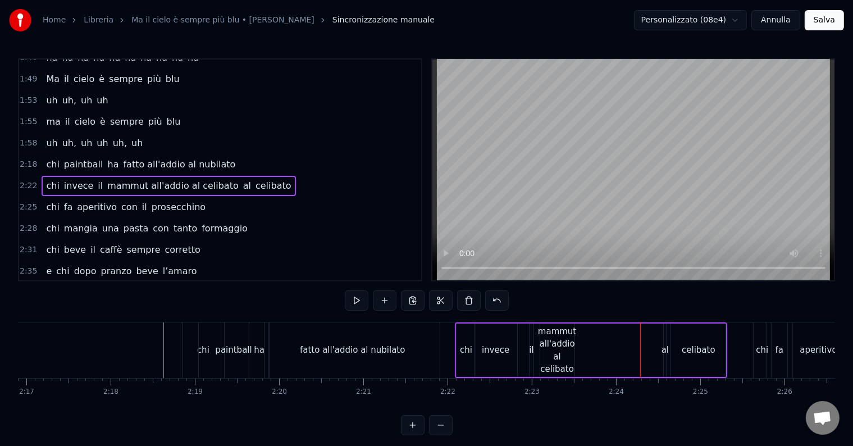
click at [666, 334] on div "al" at bounding box center [664, 349] width 3 height 53
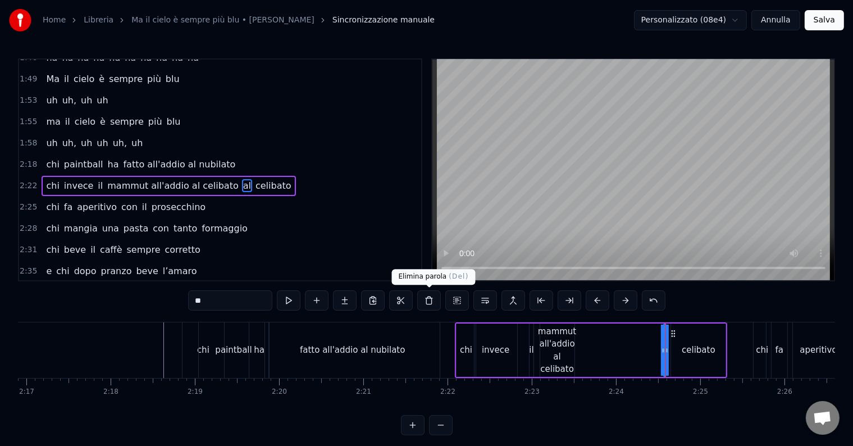
drag, startPoint x: 428, startPoint y: 301, endPoint x: 666, endPoint y: 327, distance: 239.0
click at [428, 301] on button at bounding box center [429, 300] width 24 height 20
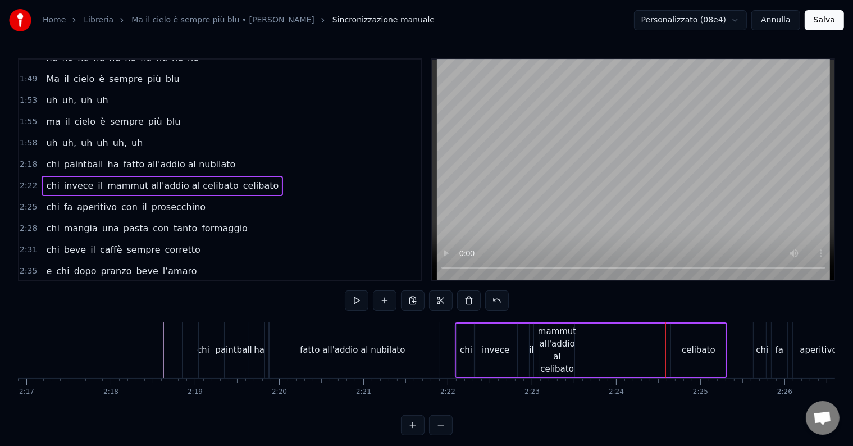
click at [695, 346] on div "celibato" at bounding box center [699, 350] width 34 height 13
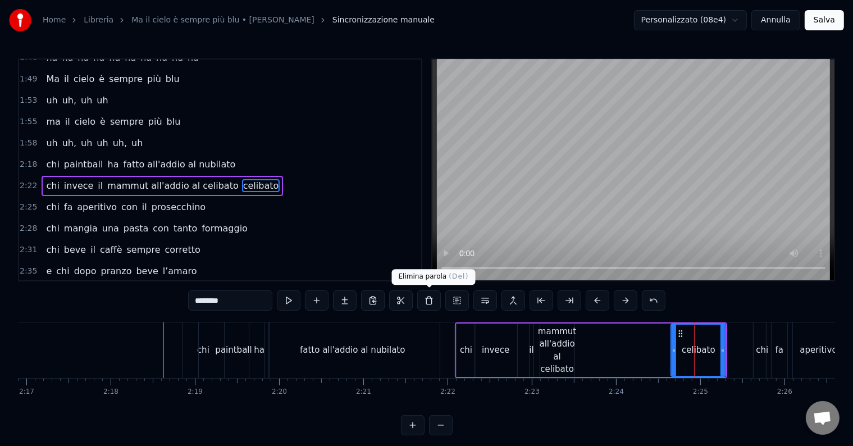
click at [425, 298] on button at bounding box center [429, 300] width 24 height 20
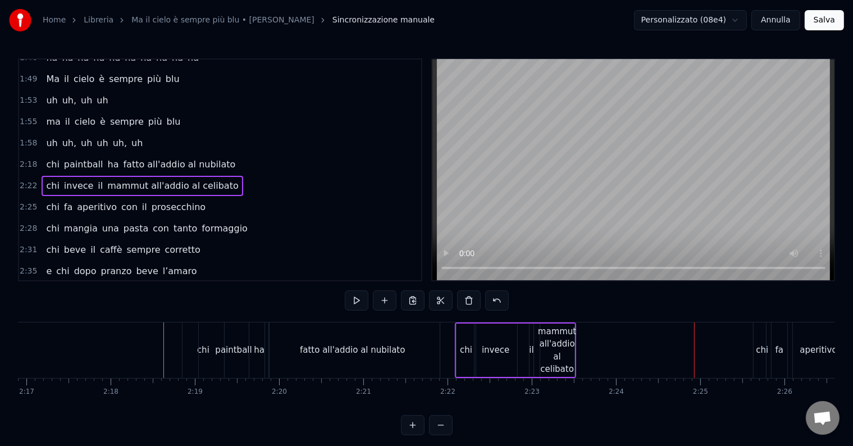
click at [544, 338] on div "mammut all'addio al celibato" at bounding box center [557, 350] width 38 height 51
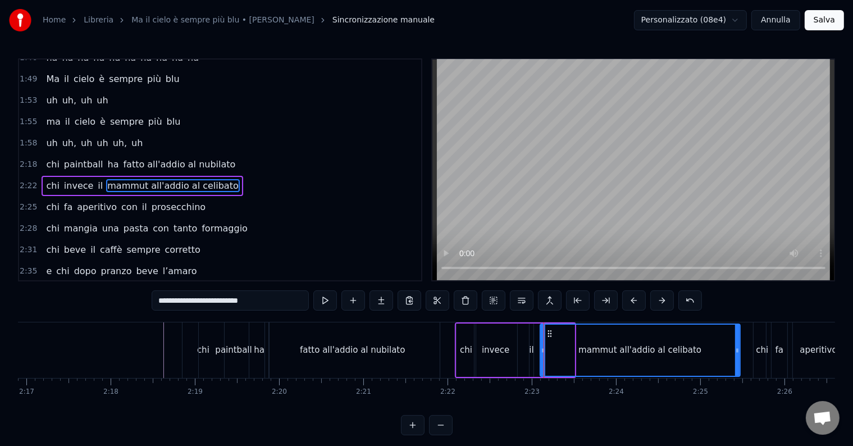
drag, startPoint x: 572, startPoint y: 347, endPoint x: 738, endPoint y: 343, distance: 165.7
click at [738, 343] on div at bounding box center [737, 350] width 4 height 51
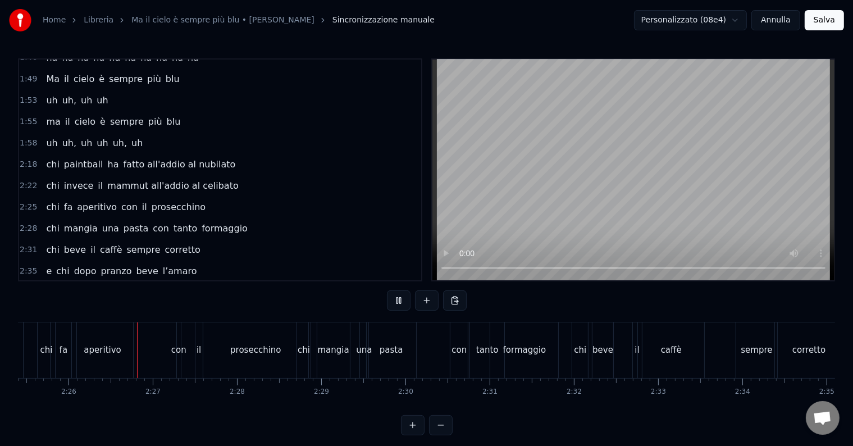
scroll to position [0, 12252]
click at [92, 350] on div "aperitivo" at bounding box center [98, 350] width 37 height 13
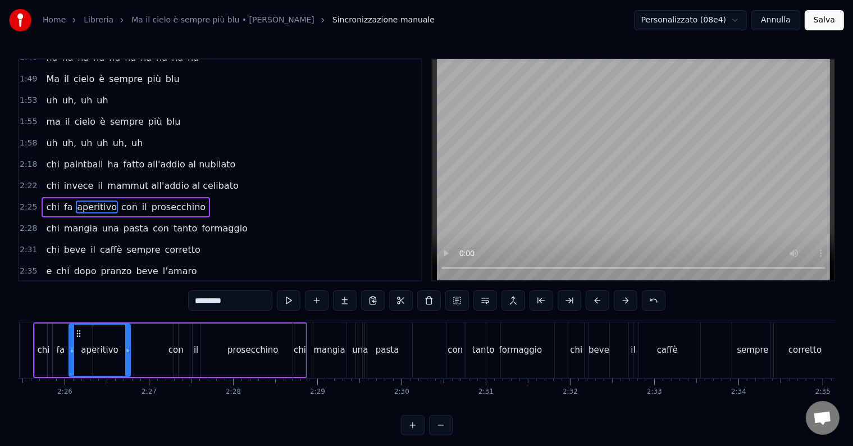
scroll to position [395, 0]
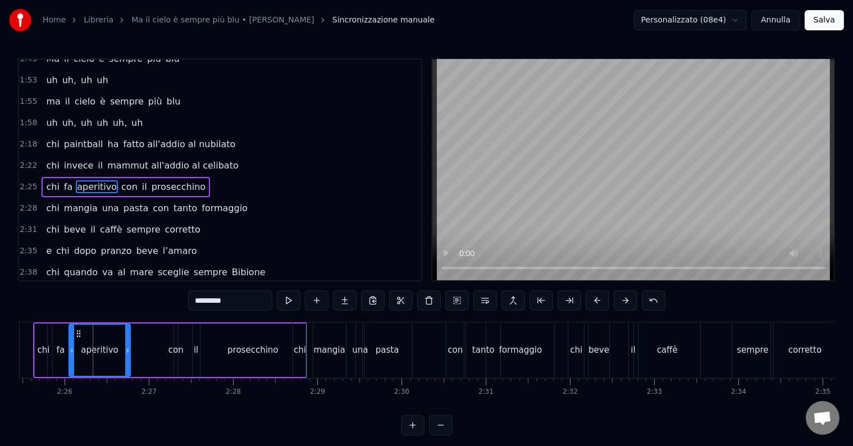
click at [243, 300] on input "*********" at bounding box center [230, 300] width 84 height 20
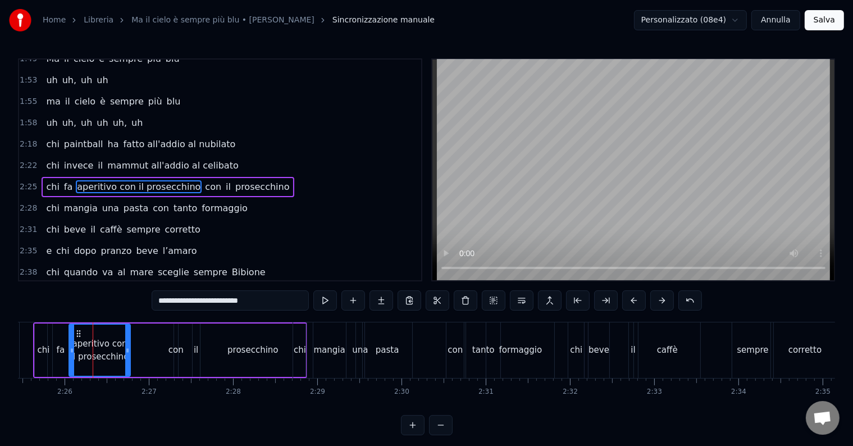
click at [172, 348] on div "con" at bounding box center [175, 350] width 15 height 13
type input "***"
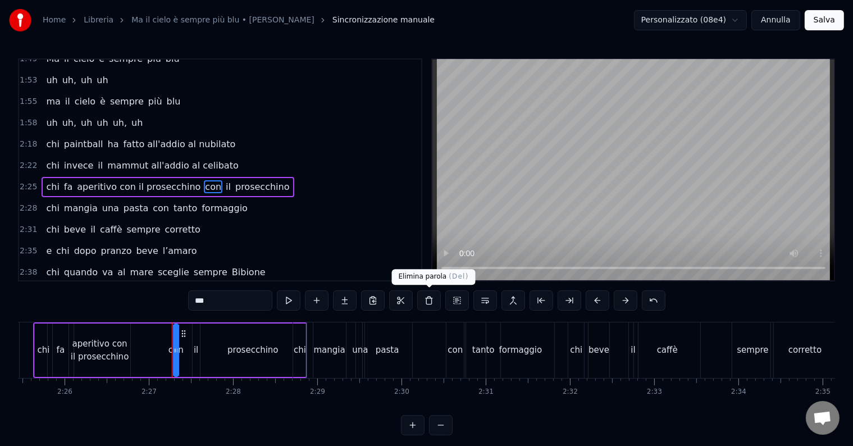
click at [438, 298] on button at bounding box center [429, 300] width 24 height 20
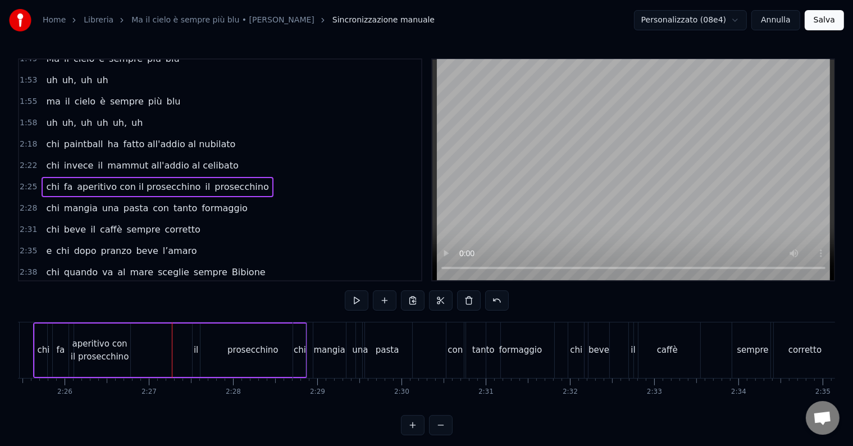
click at [193, 349] on div "il" at bounding box center [196, 349] width 7 height 53
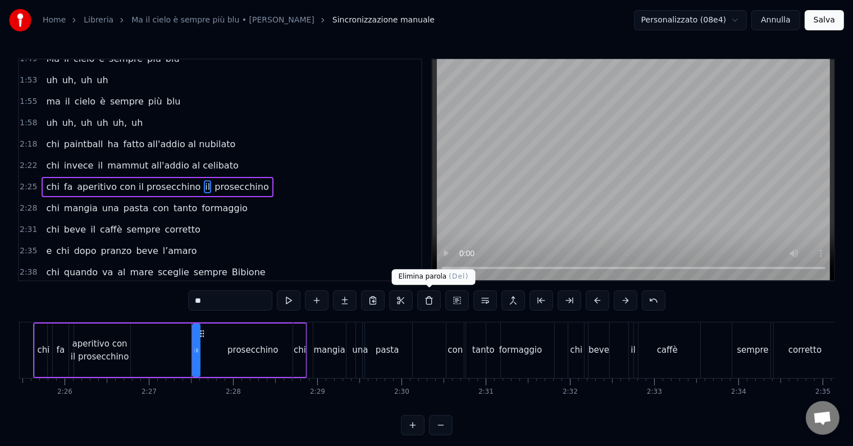
click at [431, 294] on button at bounding box center [429, 300] width 24 height 20
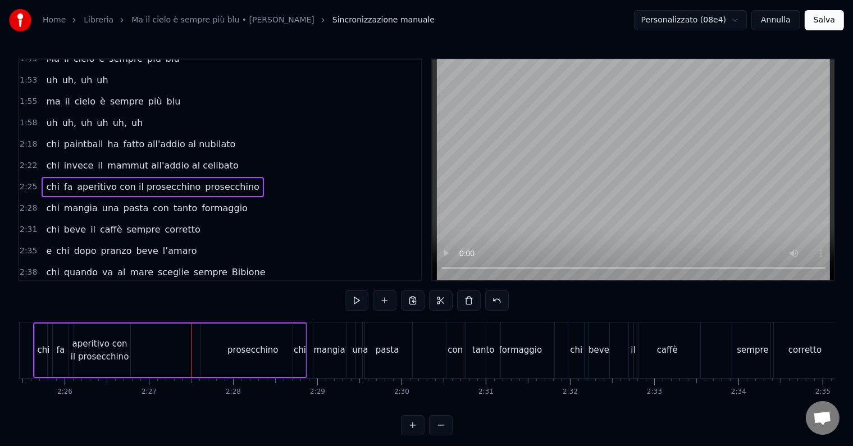
click at [267, 351] on div "prosecchino" at bounding box center [252, 350] width 51 height 13
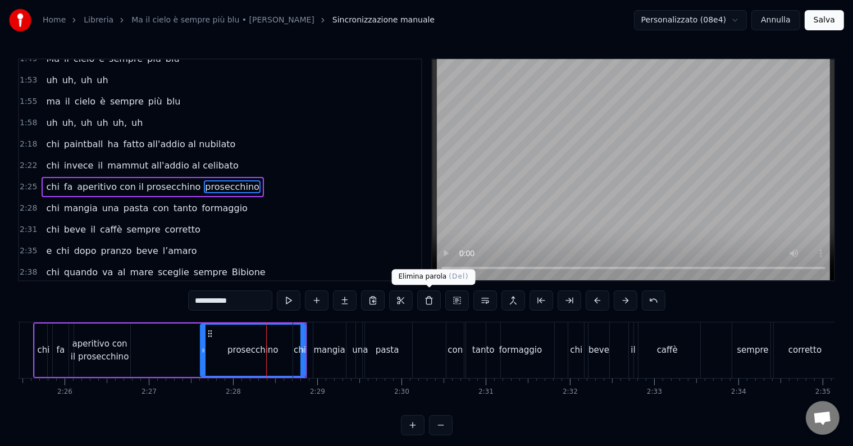
click at [433, 299] on button at bounding box center [429, 300] width 24 height 20
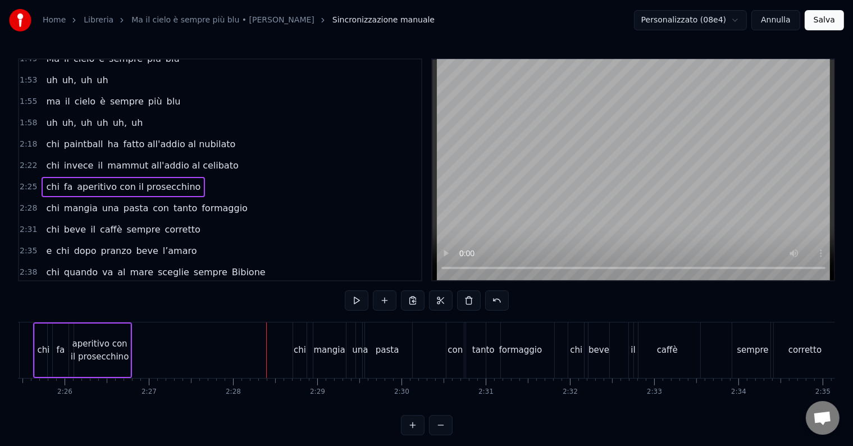
click at [104, 339] on div "aperitivo con il prosecchino" at bounding box center [99, 349] width 61 height 25
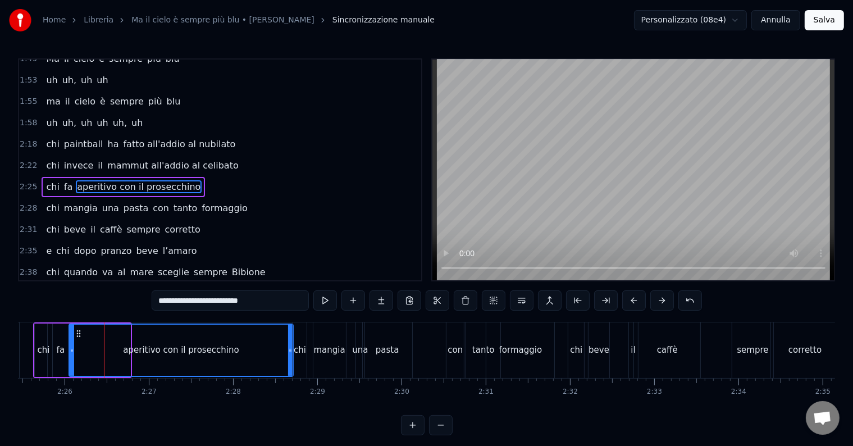
drag, startPoint x: 126, startPoint y: 349, endPoint x: 290, endPoint y: 353, distance: 163.5
click at [290, 353] on icon at bounding box center [290, 350] width 4 height 9
click at [301, 351] on div "chi" at bounding box center [300, 350] width 12 height 13
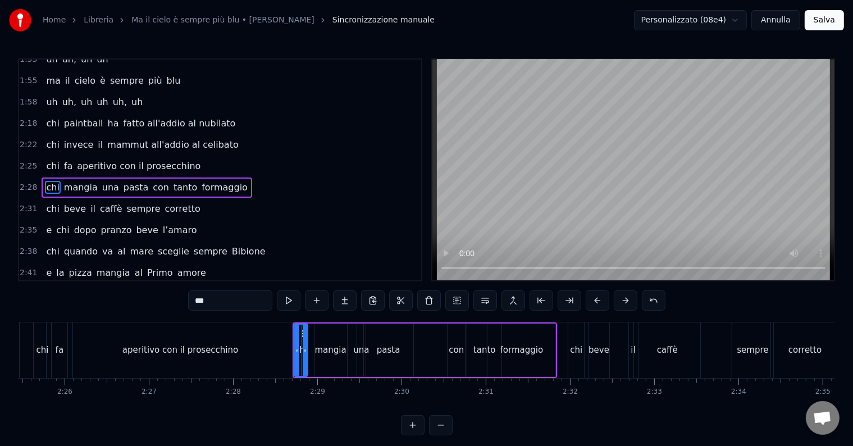
click at [269, 353] on div "aperitivo con il prosecchino" at bounding box center [180, 350] width 225 height 56
type input "**********"
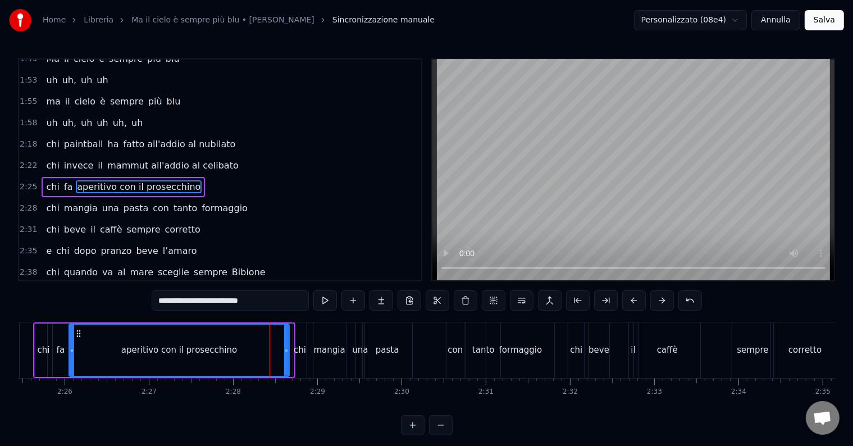
drag, startPoint x: 289, startPoint y: 349, endPoint x: 280, endPoint y: 349, distance: 8.4
click at [284, 349] on icon at bounding box center [286, 350] width 4 height 9
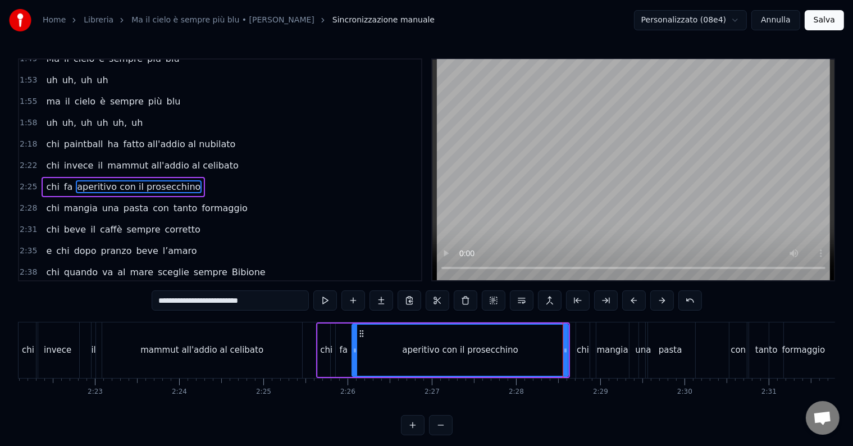
scroll to position [0, 11930]
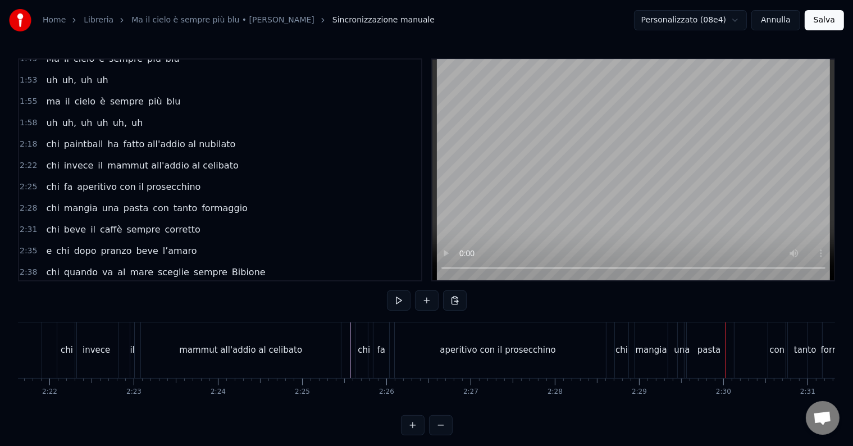
click at [714, 344] on div "pasta" at bounding box center [709, 350] width 24 height 13
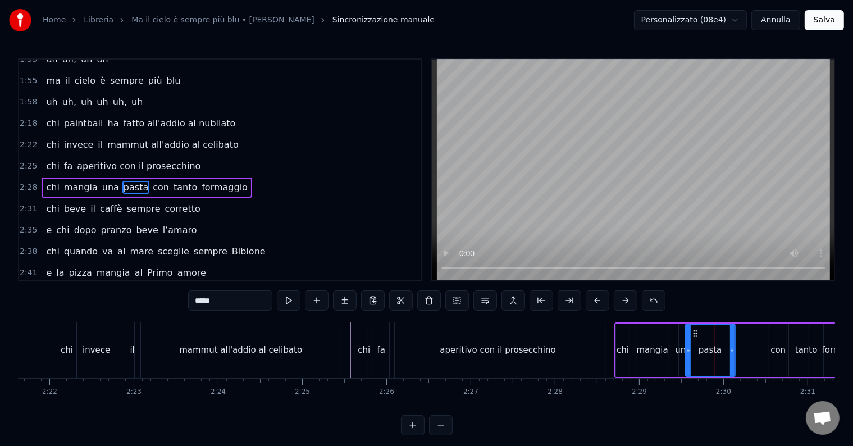
click at [254, 297] on input "*****" at bounding box center [230, 300] width 84 height 20
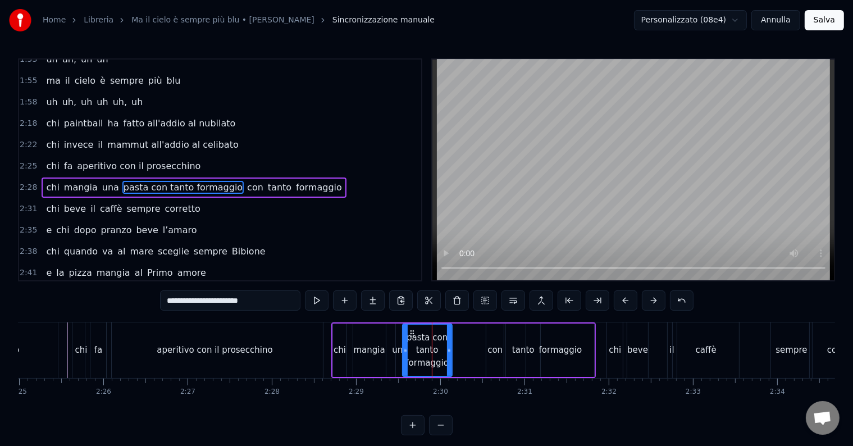
scroll to position [0, 12470]
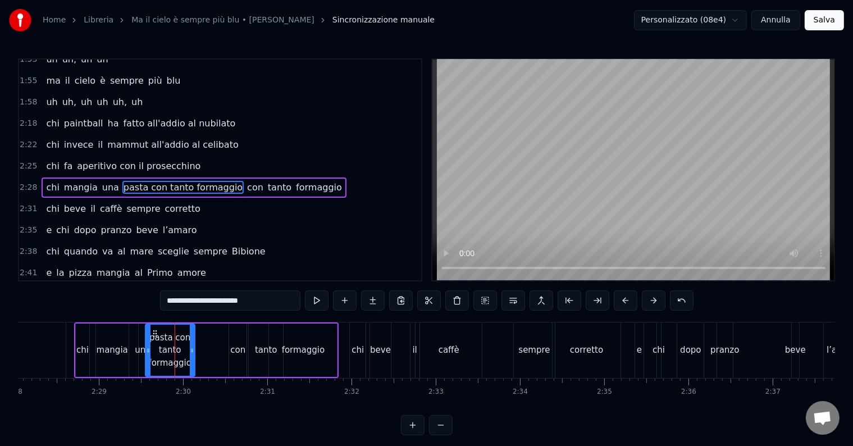
click at [329, 339] on div "formaggio" at bounding box center [303, 349] width 68 height 53
type input "*********"
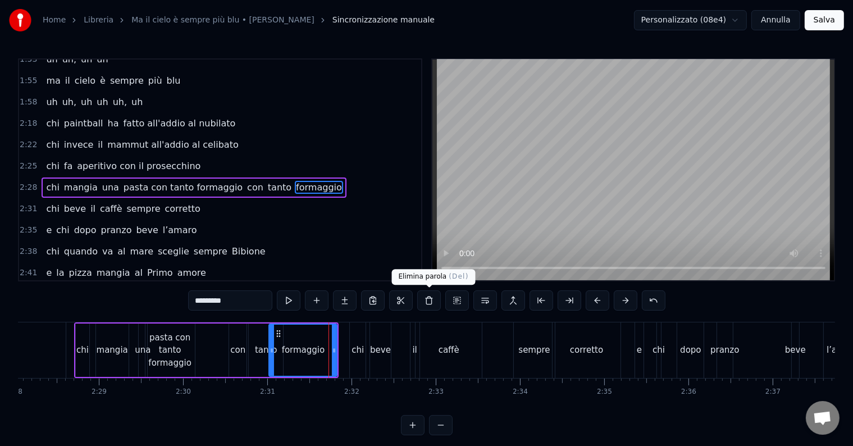
click at [428, 300] on button at bounding box center [429, 300] width 24 height 20
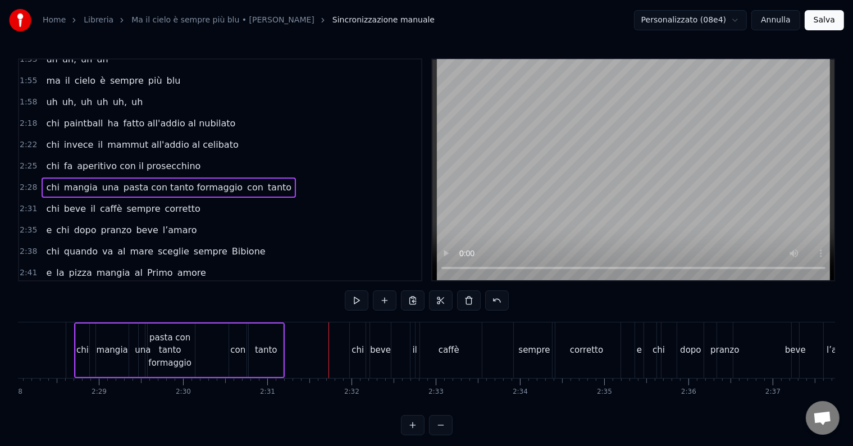
click at [265, 355] on div "tanto" at bounding box center [266, 350] width 22 height 13
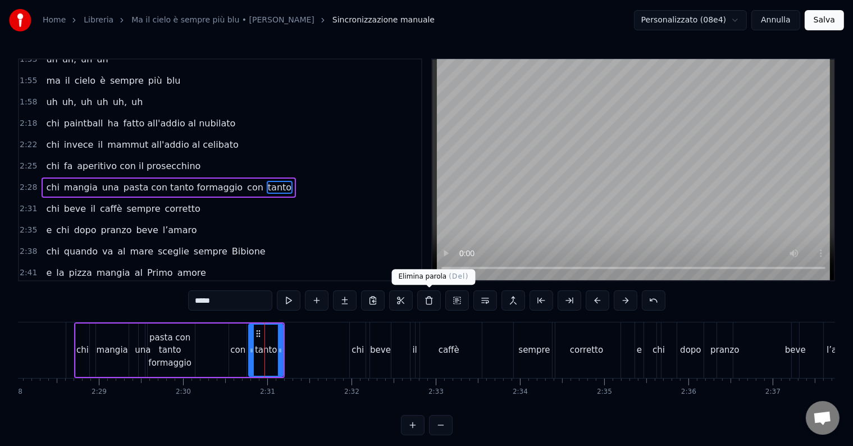
drag, startPoint x: 431, startPoint y: 297, endPoint x: 398, endPoint y: 308, distance: 35.0
click at [430, 298] on button at bounding box center [429, 300] width 24 height 20
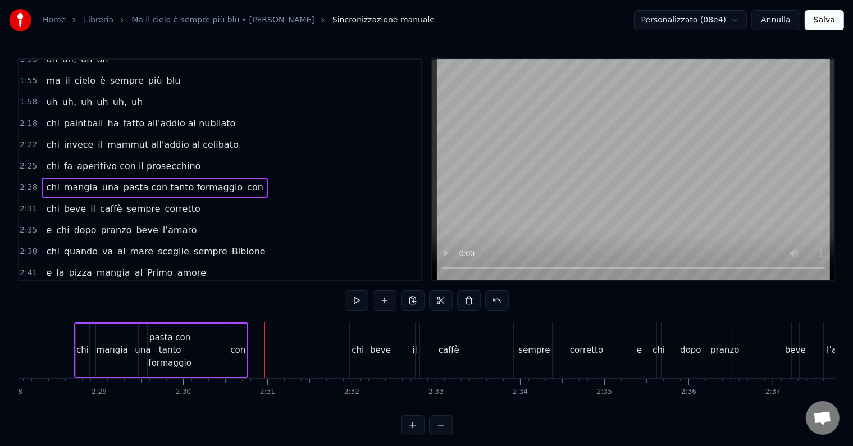
click at [234, 351] on div "con" at bounding box center [237, 350] width 15 height 13
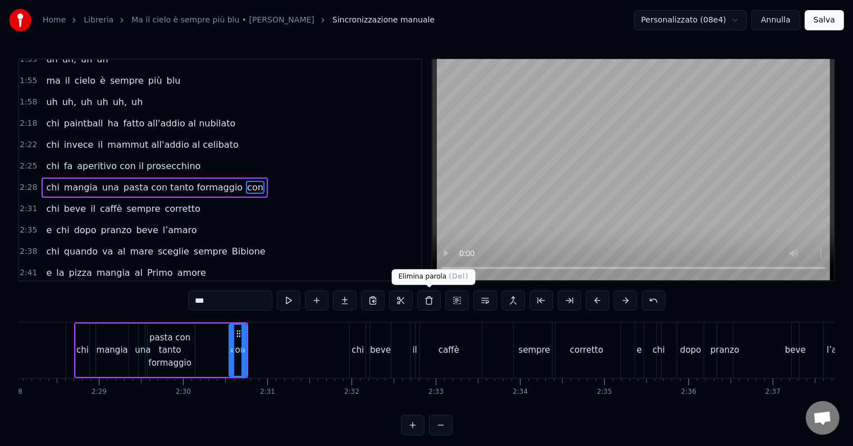
click at [431, 298] on button at bounding box center [429, 300] width 24 height 20
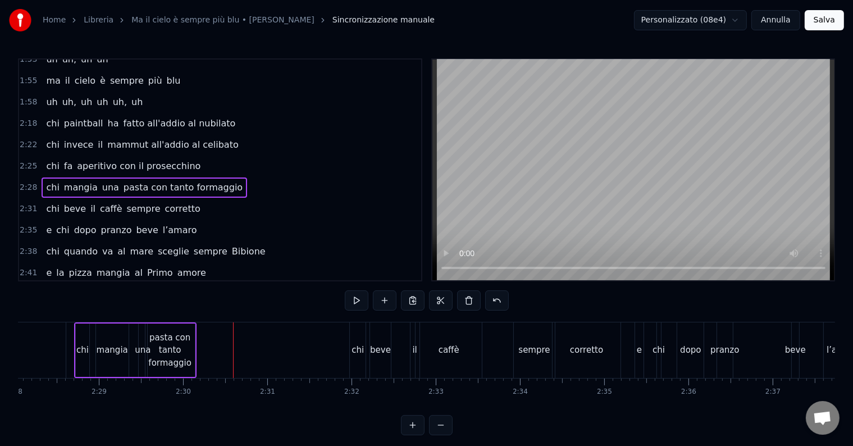
click at [184, 354] on div "pasta con tanto formaggio" at bounding box center [169, 350] width 49 height 38
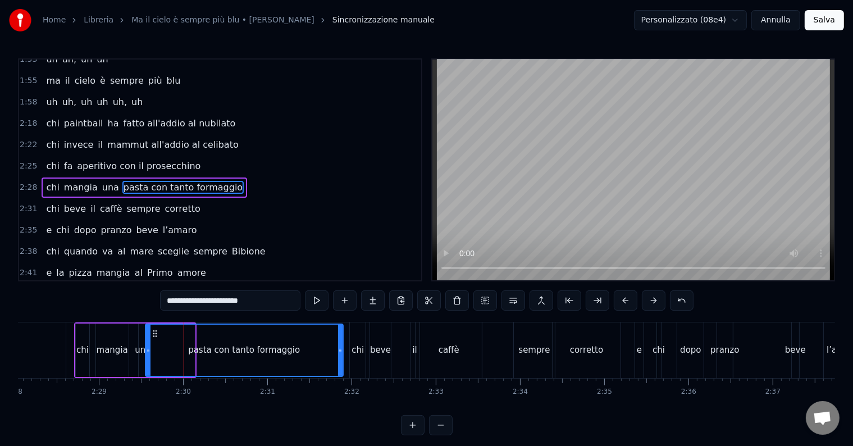
drag, startPoint x: 191, startPoint y: 349, endPoint x: 339, endPoint y: 349, distance: 148.3
click at [339, 349] on icon at bounding box center [340, 350] width 4 height 9
click at [452, 346] on div "caffè" at bounding box center [449, 350] width 21 height 13
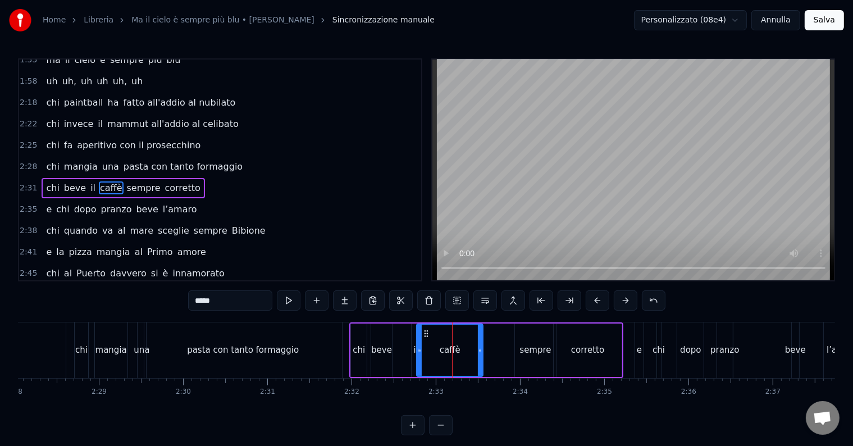
click at [240, 298] on input "*****" at bounding box center [230, 300] width 84 height 20
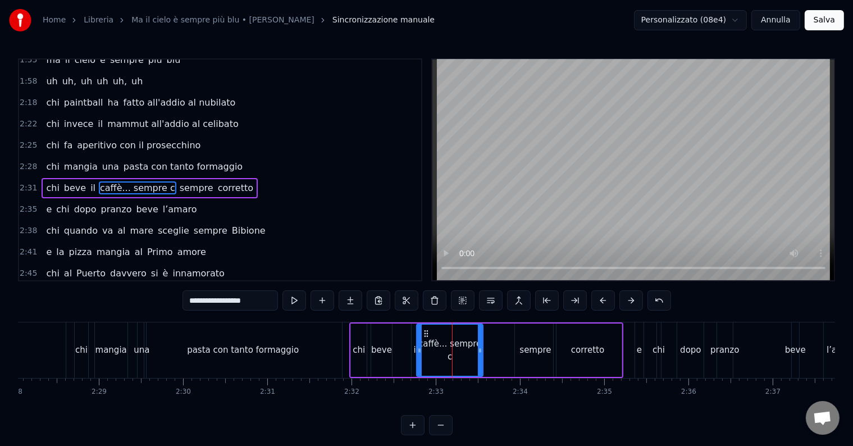
type input "**********"
